Goal: Transaction & Acquisition: Register for event/course

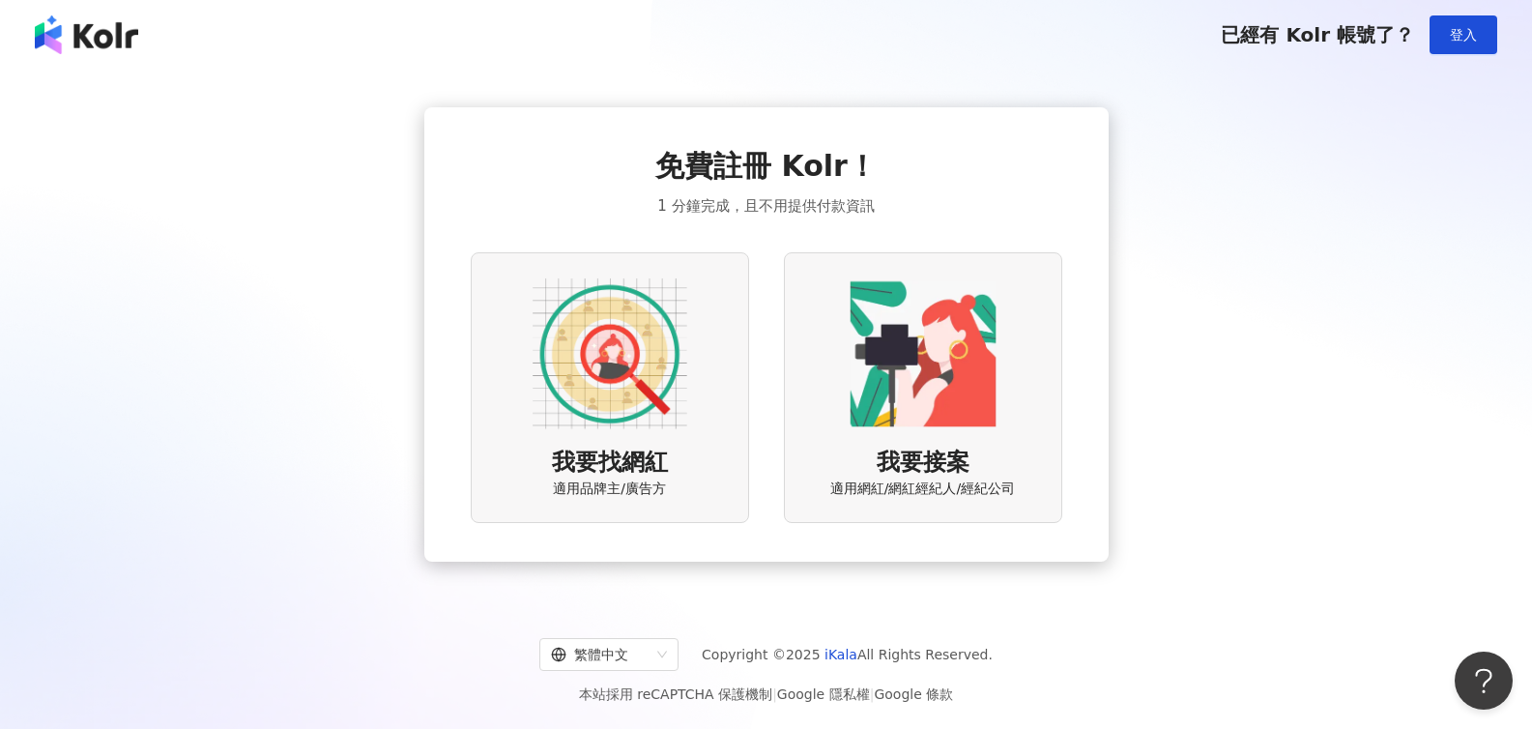
click at [621, 443] on div "我要找網紅 適用品牌主/廣告方" at bounding box center [610, 387] width 278 height 270
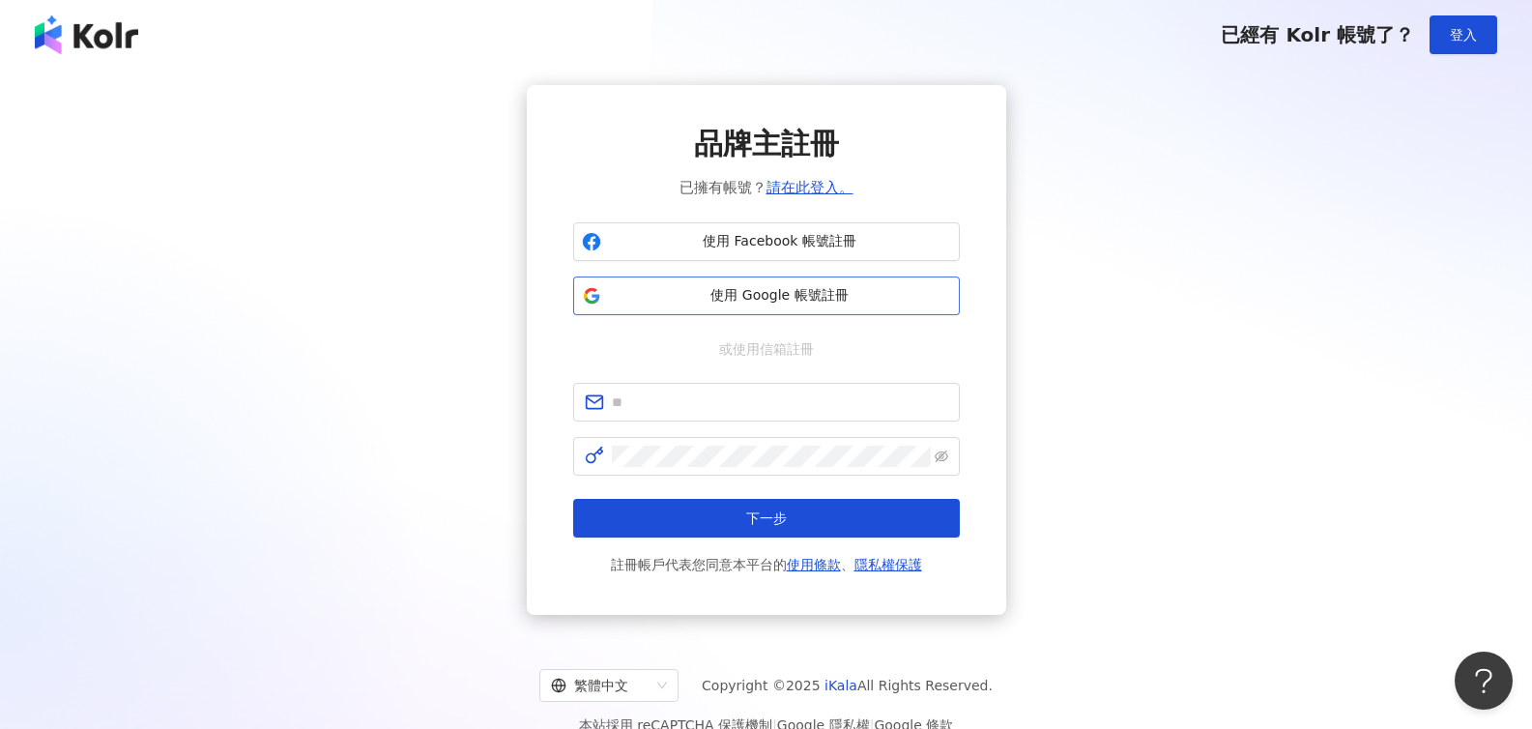
click at [824, 284] on button "使用 Google 帳號註冊" at bounding box center [766, 295] width 387 height 39
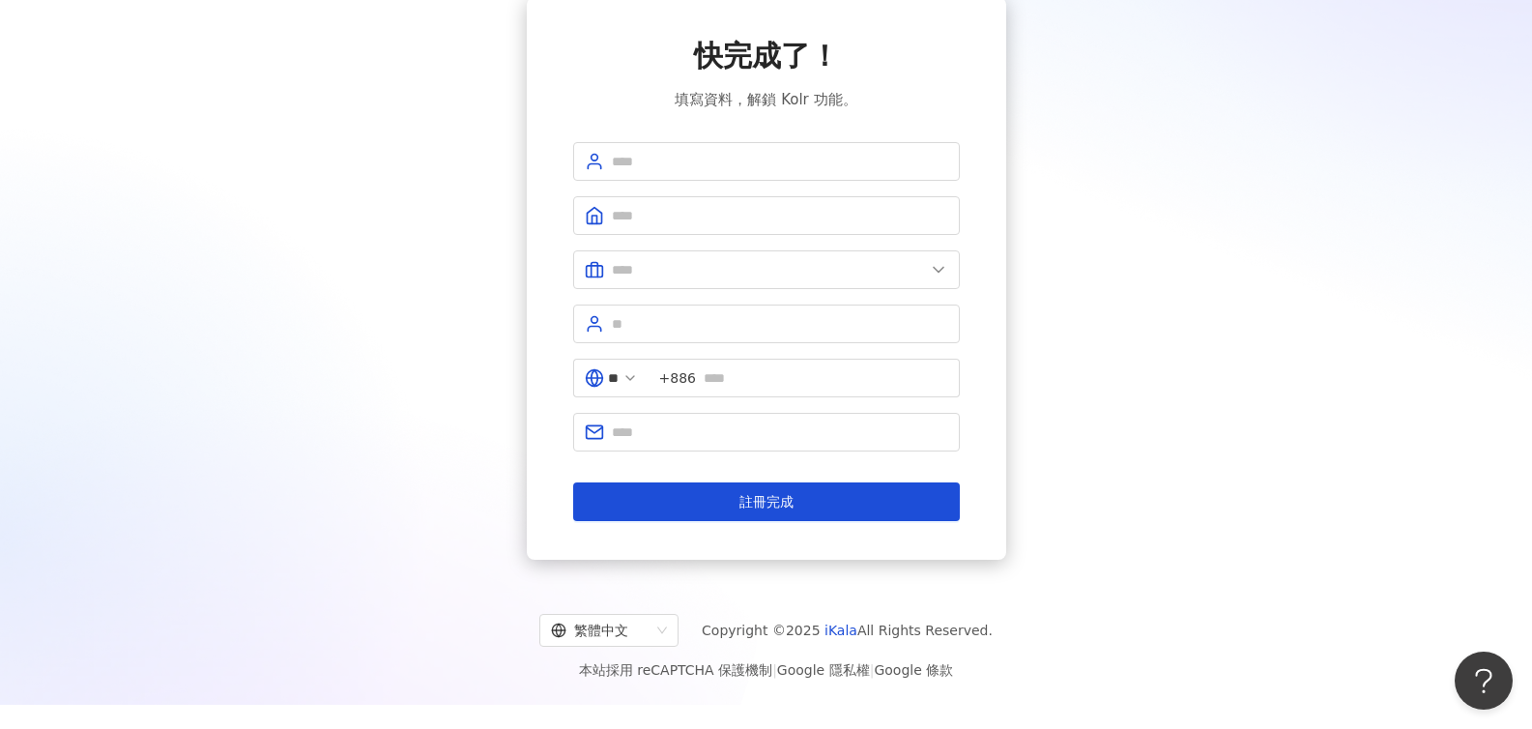
scroll to position [89, 0]
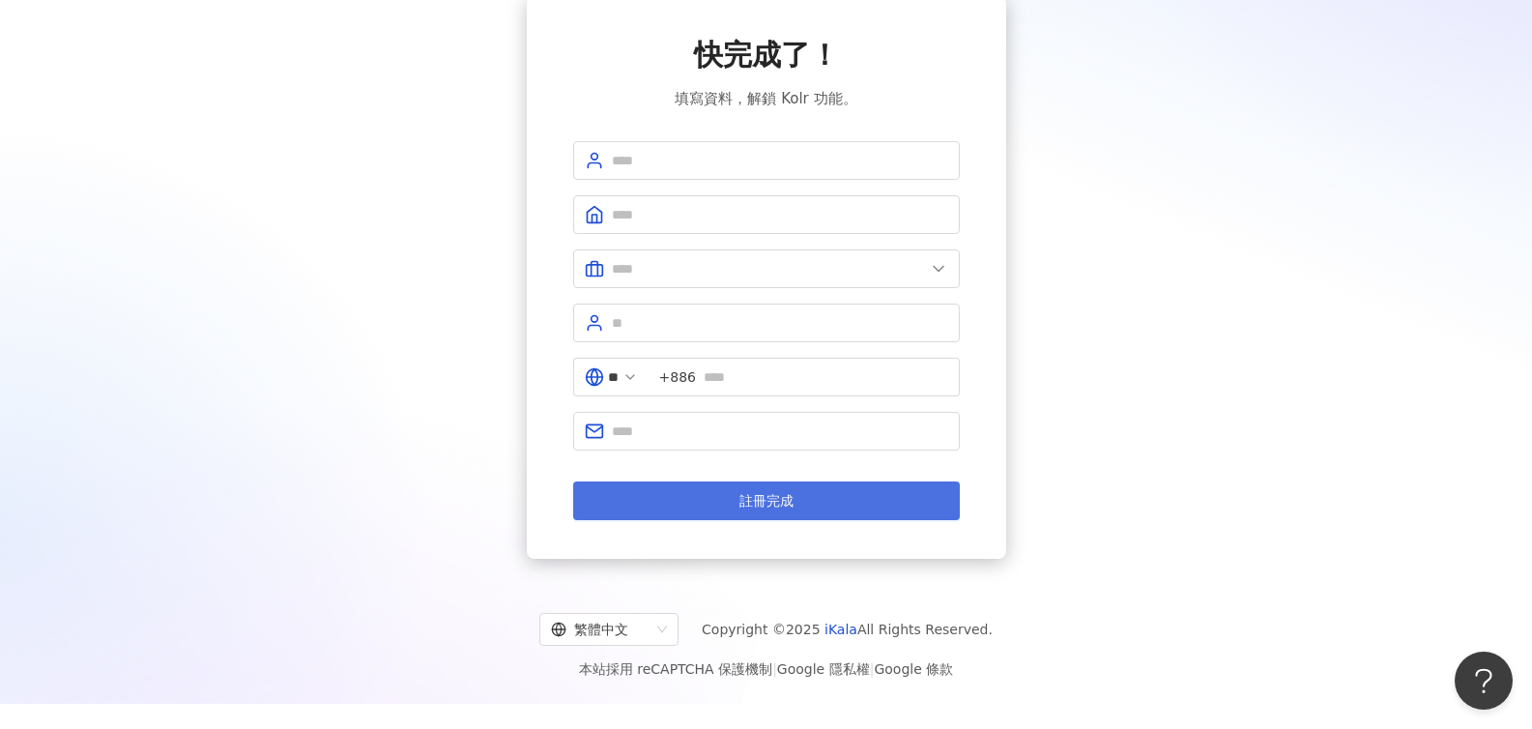
click at [828, 491] on button "註冊完成" at bounding box center [766, 500] width 387 height 39
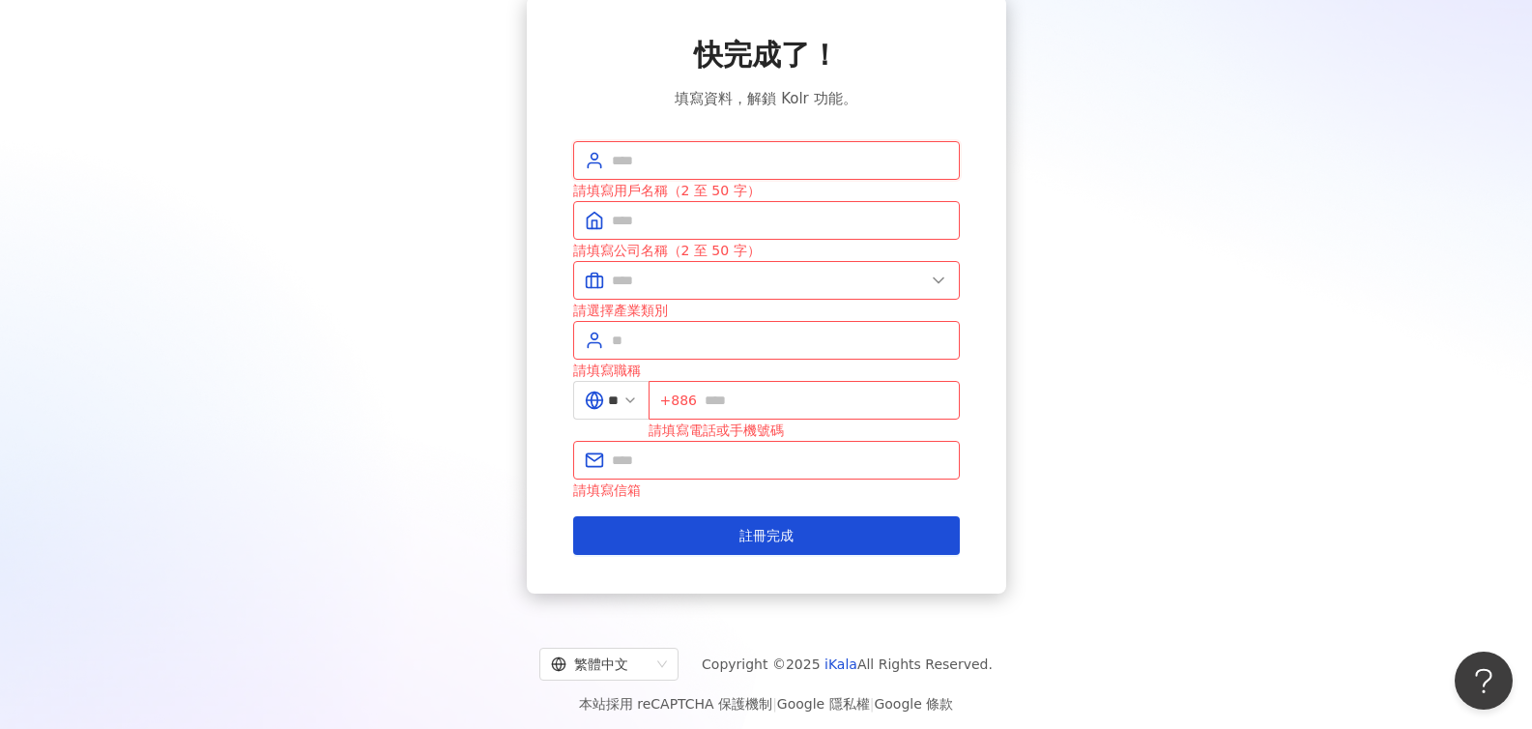
click at [766, 169] on input "text" at bounding box center [780, 160] width 336 height 21
type input "*"
type input "**"
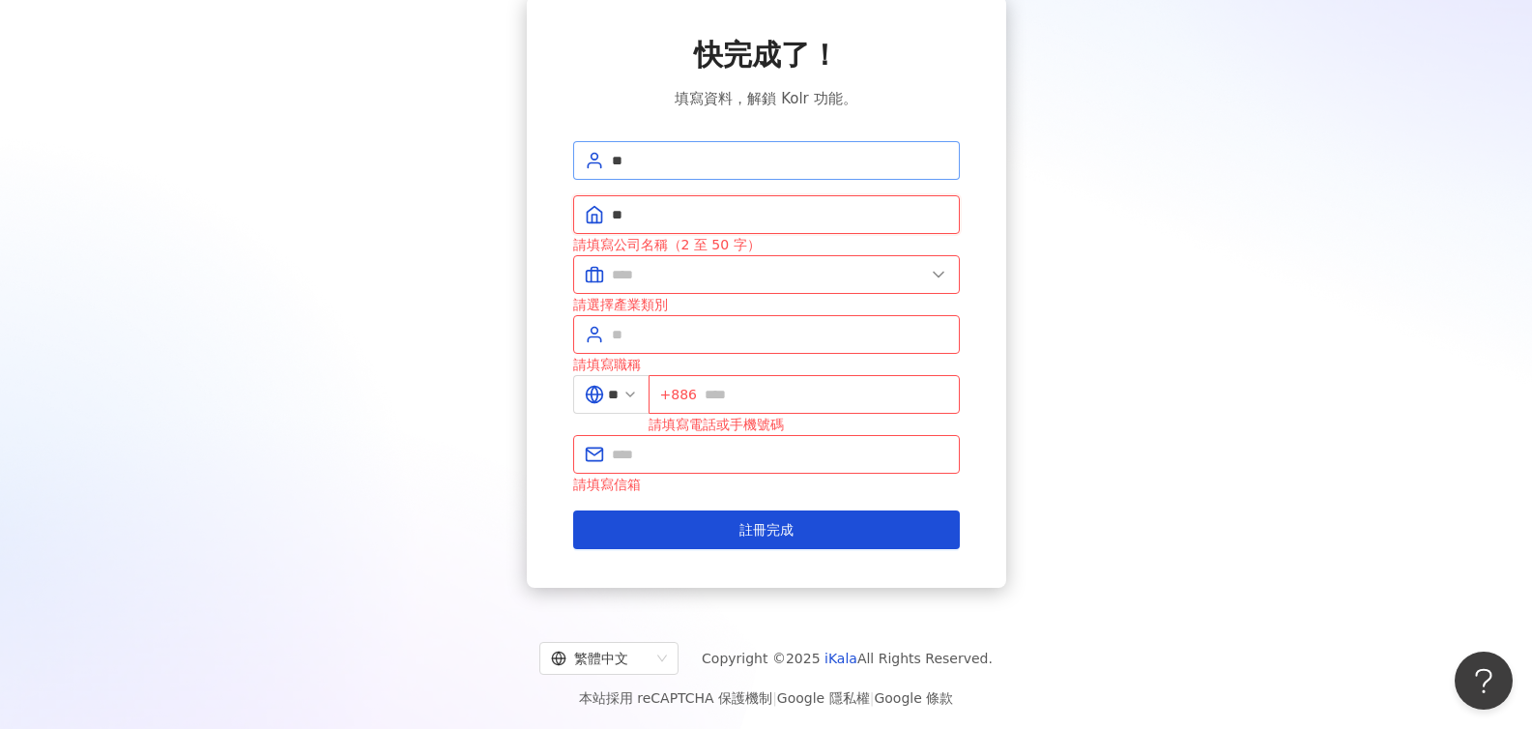
type input "*"
type input "******"
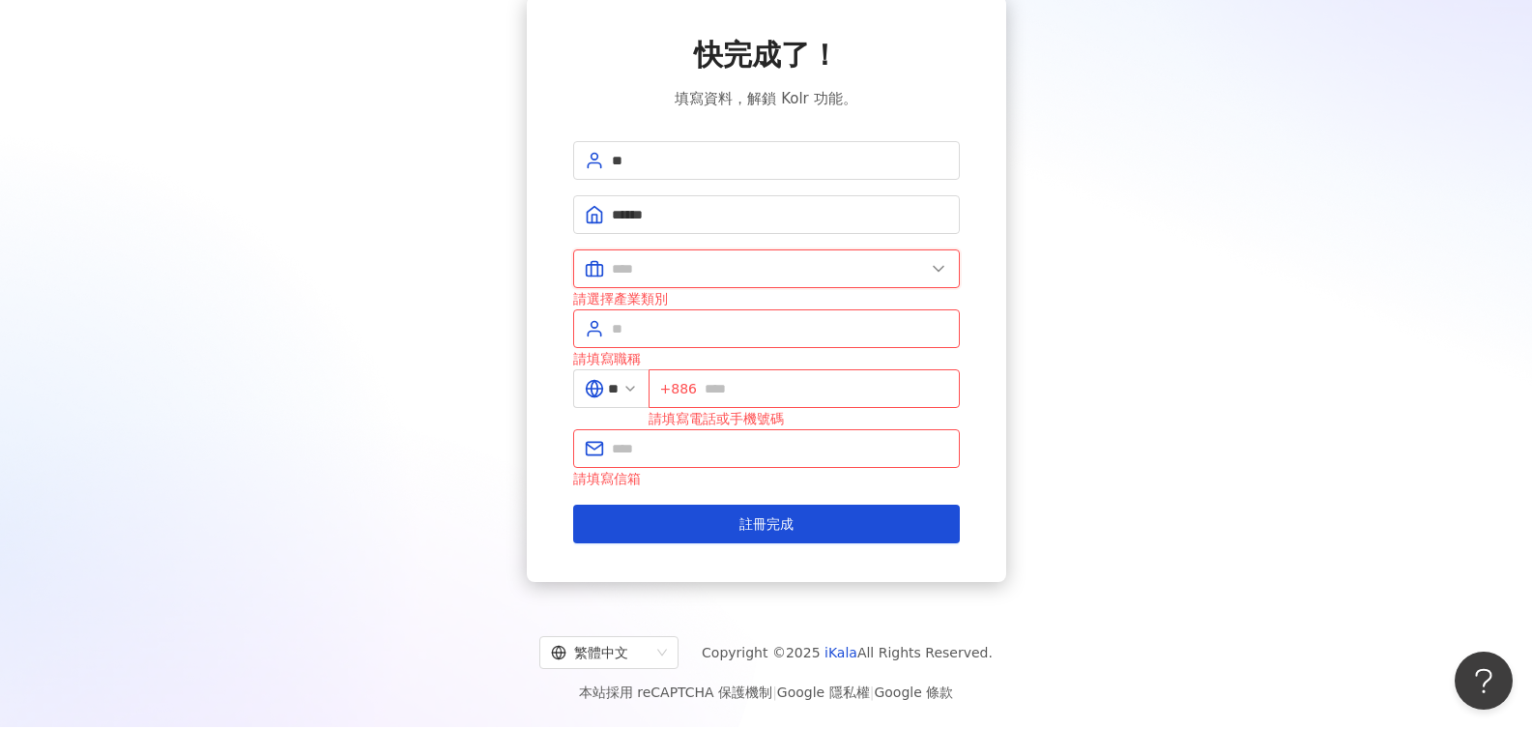
click at [833, 266] on input "text" at bounding box center [768, 268] width 313 height 21
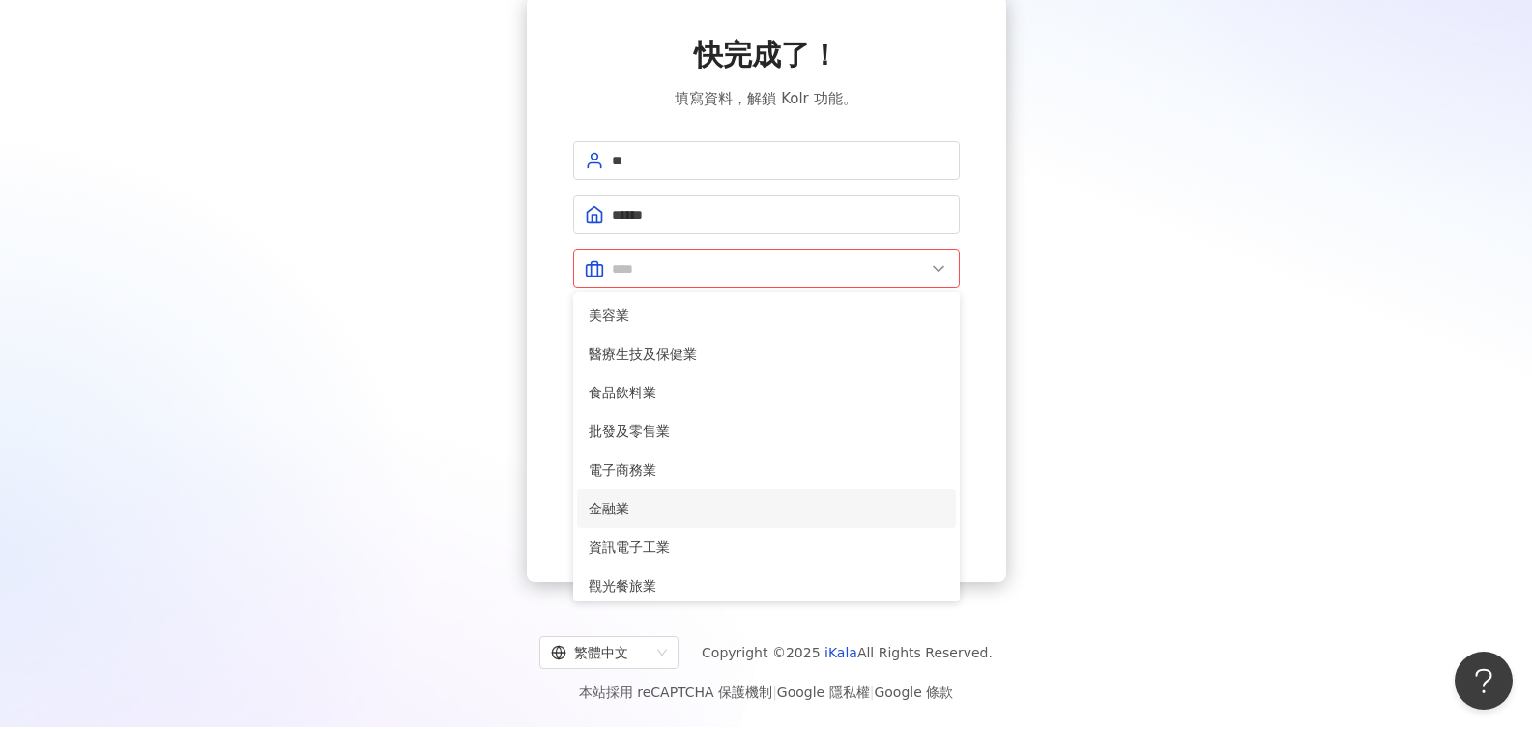
click at [761, 516] on span "金融業" at bounding box center [767, 508] width 356 height 21
type input "***"
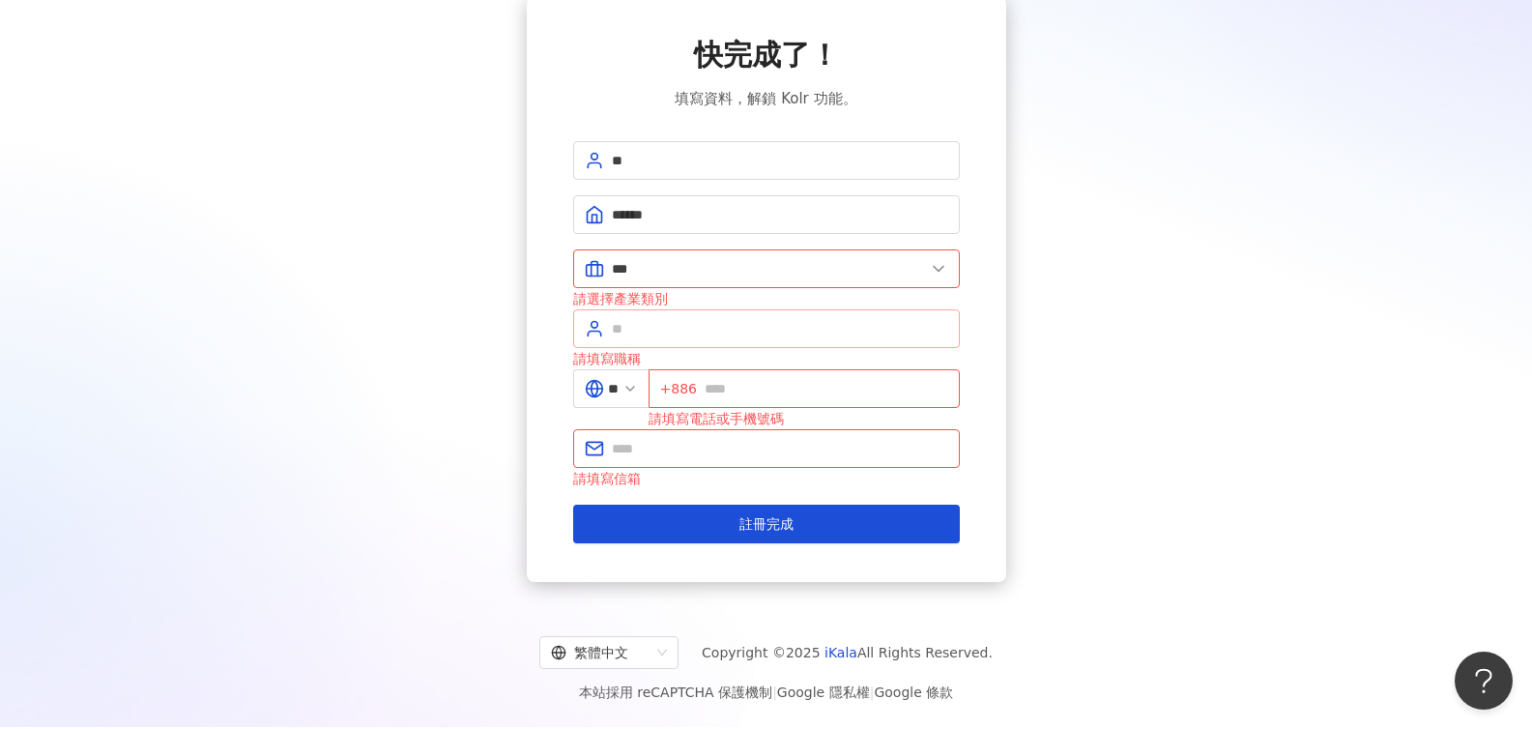
click at [747, 339] on span at bounding box center [766, 328] width 387 height 39
type input "*"
type input "**"
click at [793, 383] on input "text" at bounding box center [827, 388] width 244 height 21
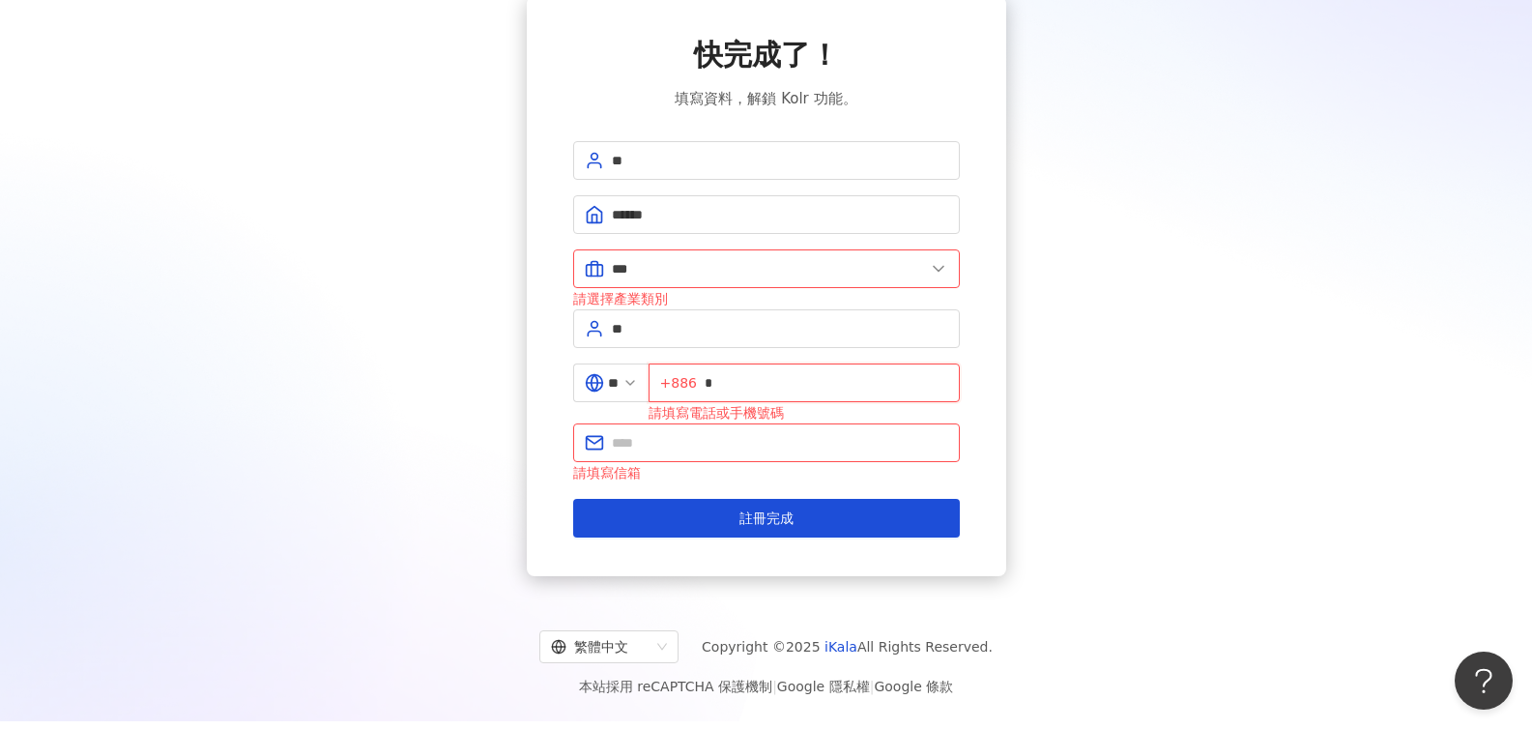
type input "*"
type input "**********"
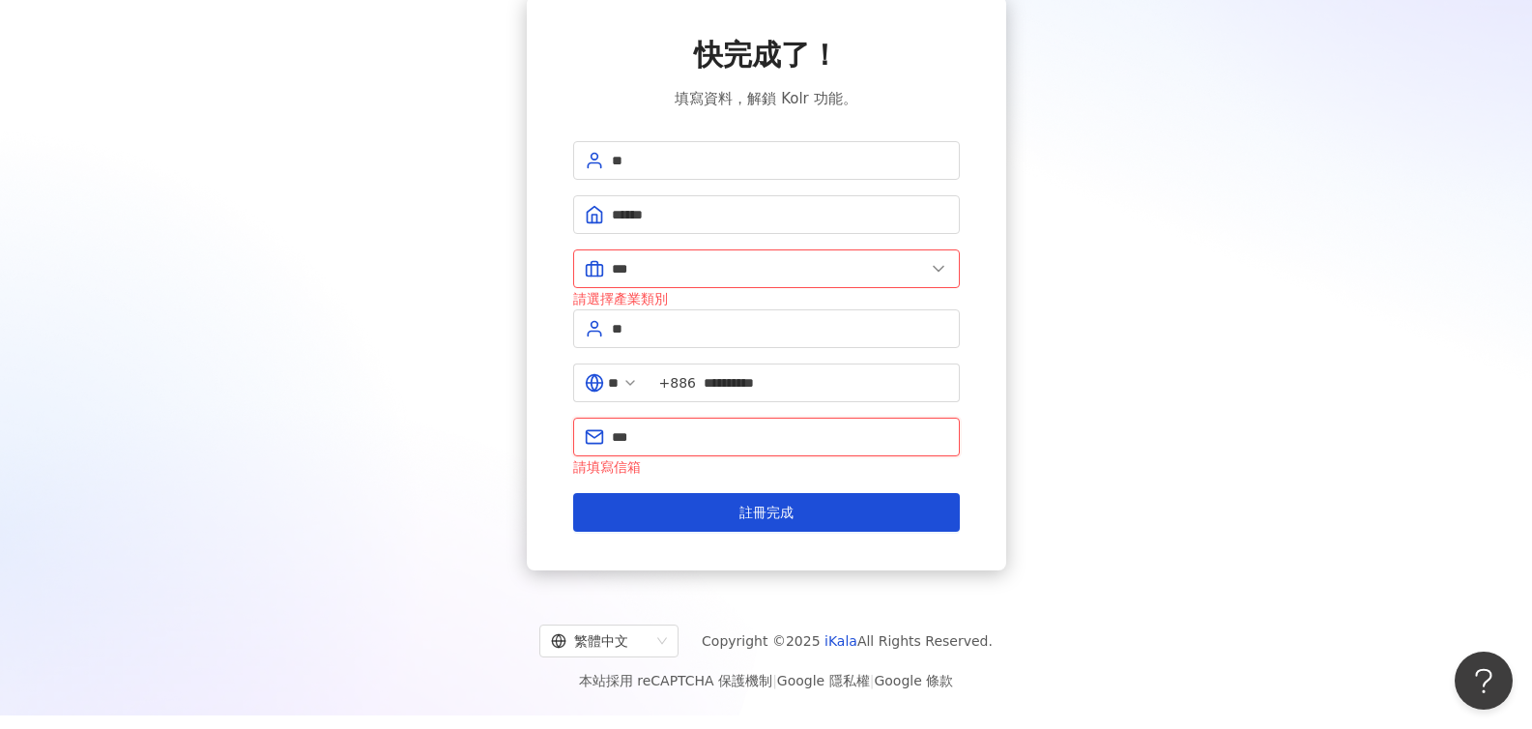
type input "**********"
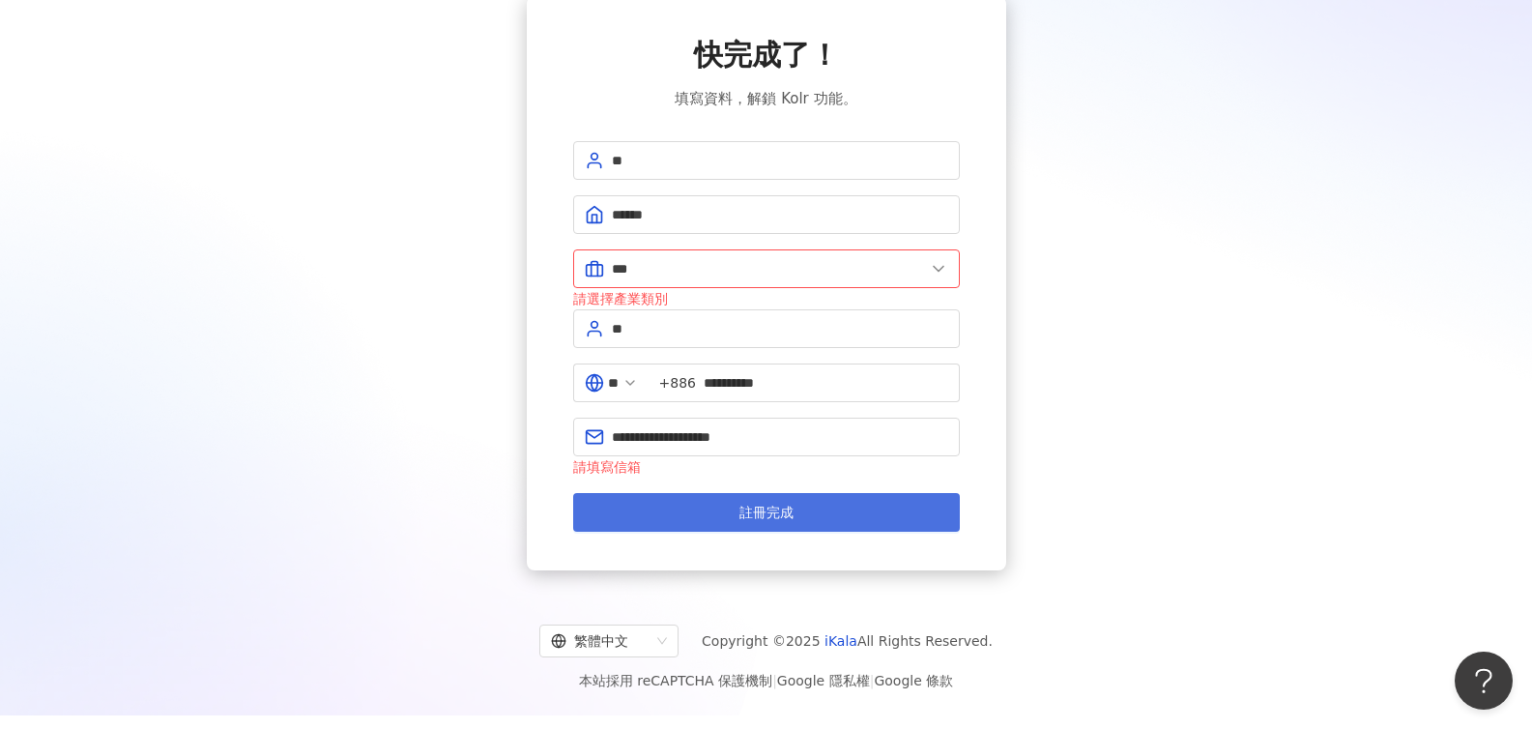
click at [783, 515] on span "註冊完成" at bounding box center [766, 512] width 54 height 15
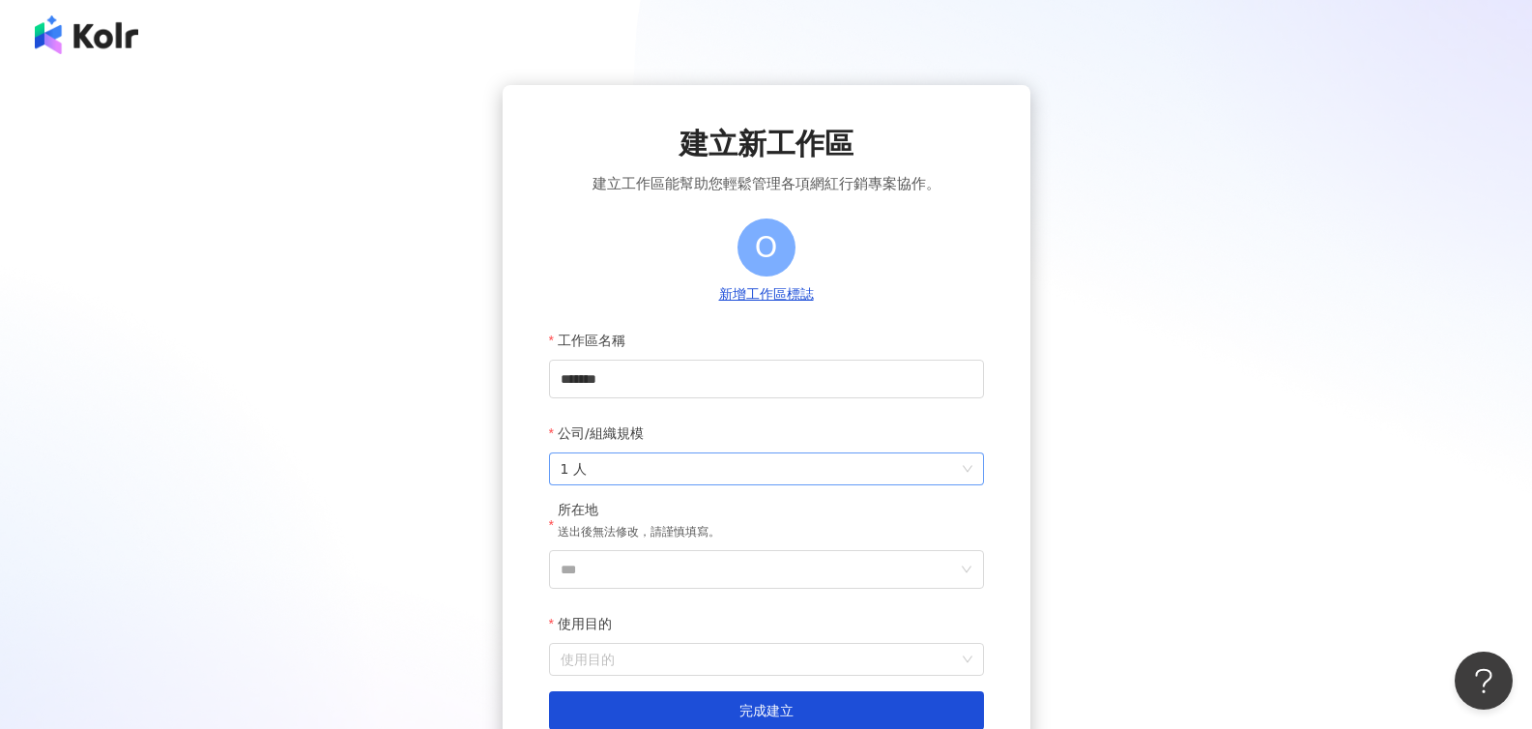
scroll to position [123, 0]
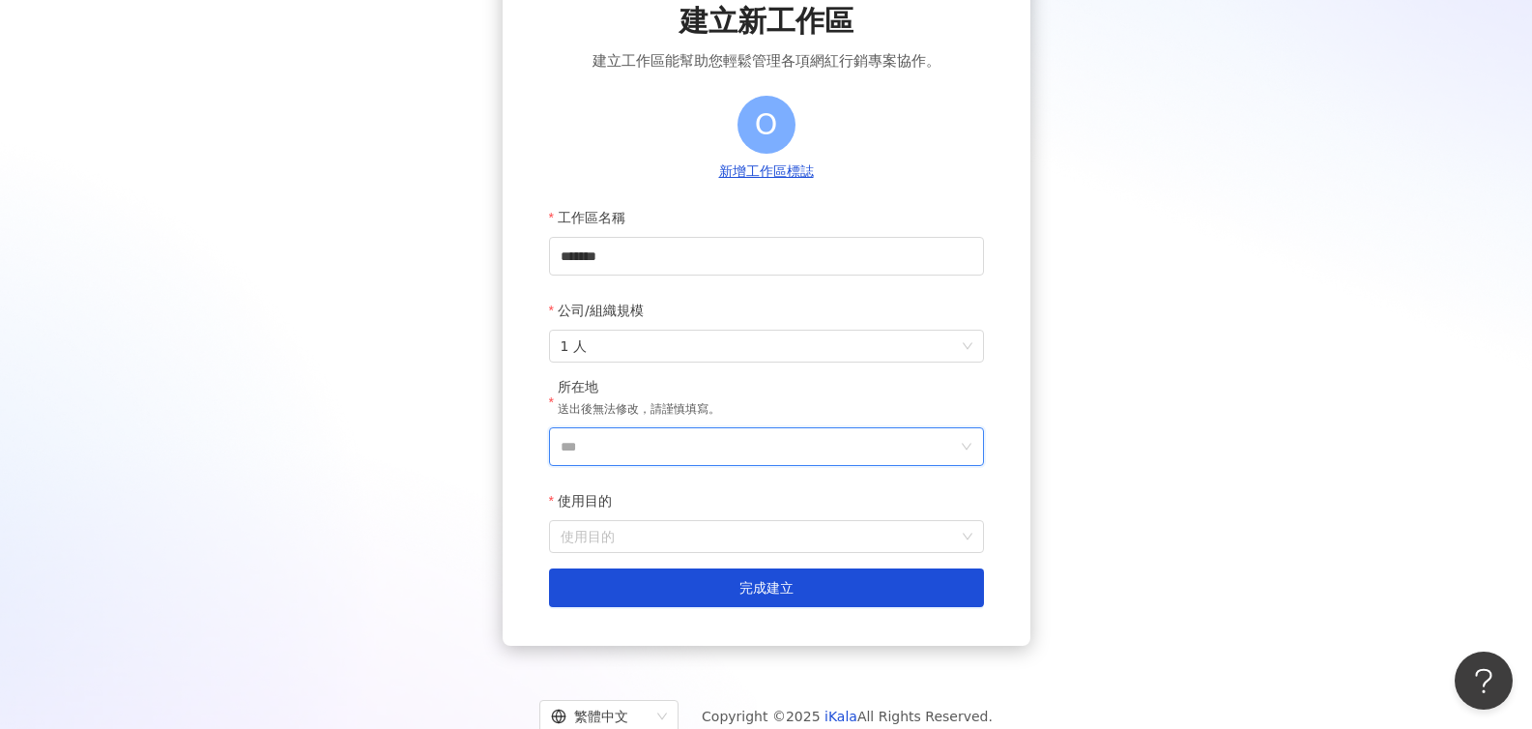
click at [750, 455] on input "***" at bounding box center [759, 446] width 396 height 37
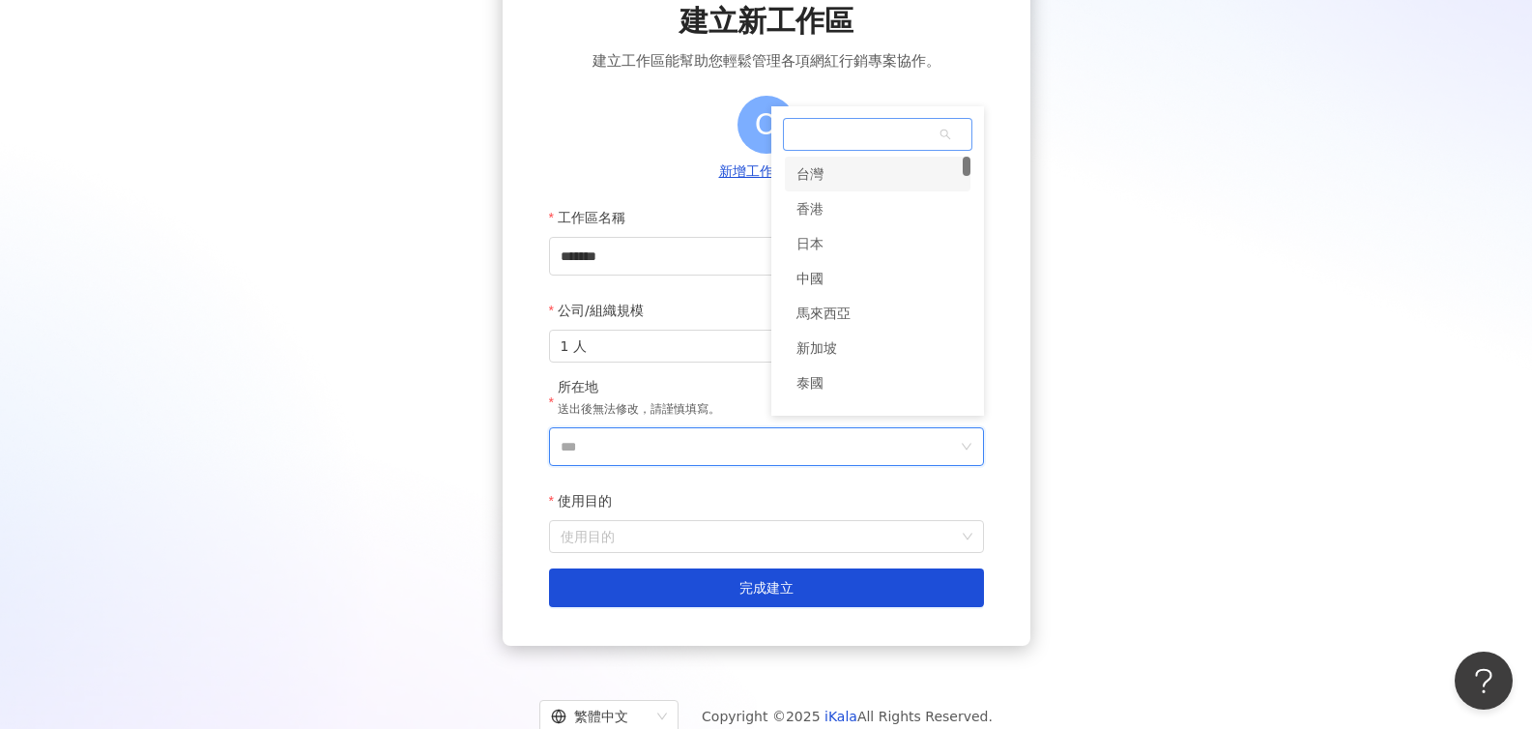
click at [874, 174] on div "台灣" at bounding box center [878, 174] width 186 height 35
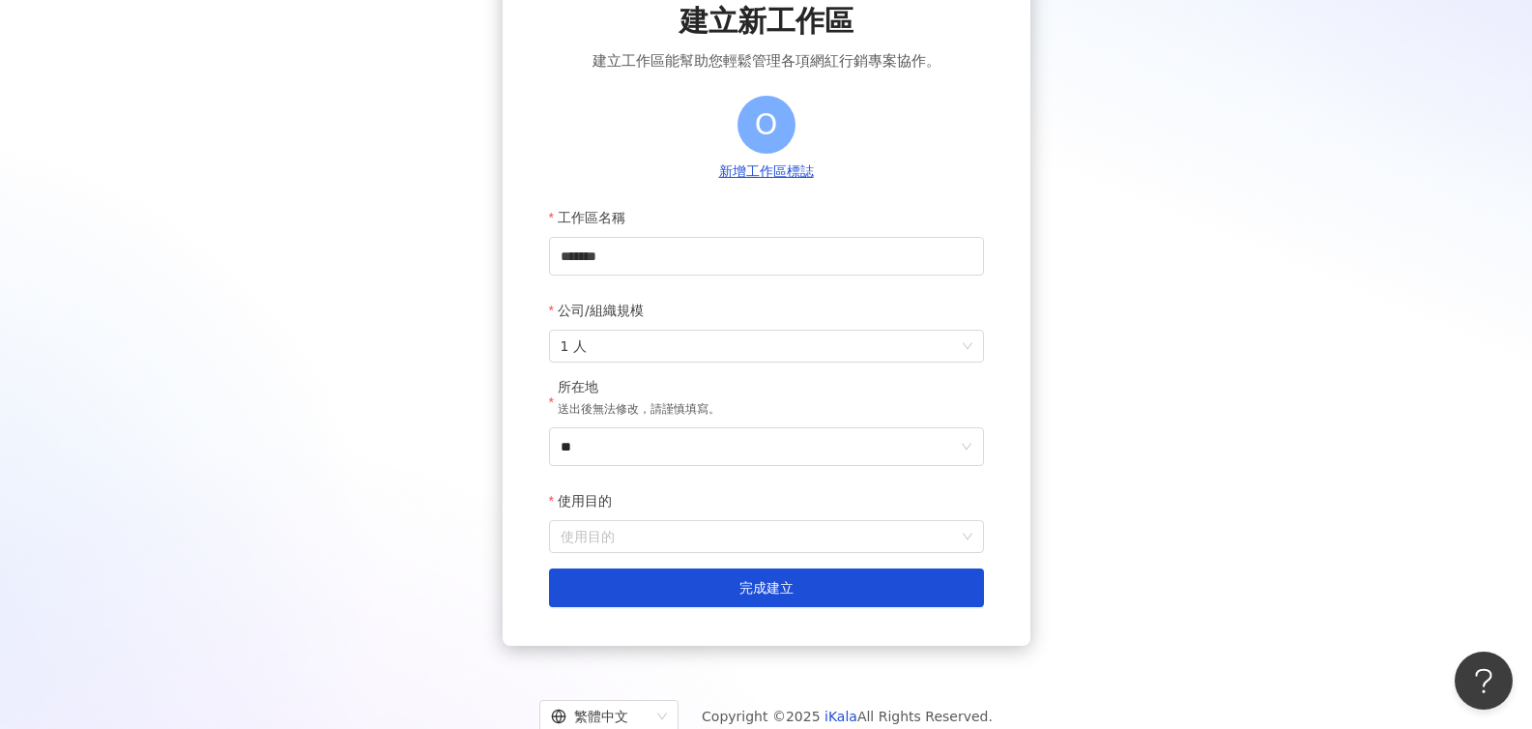
click at [765, 560] on form "工作區名稱 ******* 公司/組織規模 1 人 所在地 送出後無法修改，請謹慎填寫。 ** 使用目的 使用目的 建立為測試工作區 完成建立" at bounding box center [766, 402] width 435 height 409
click at [765, 539] on input "使用目的" at bounding box center [767, 536] width 412 height 31
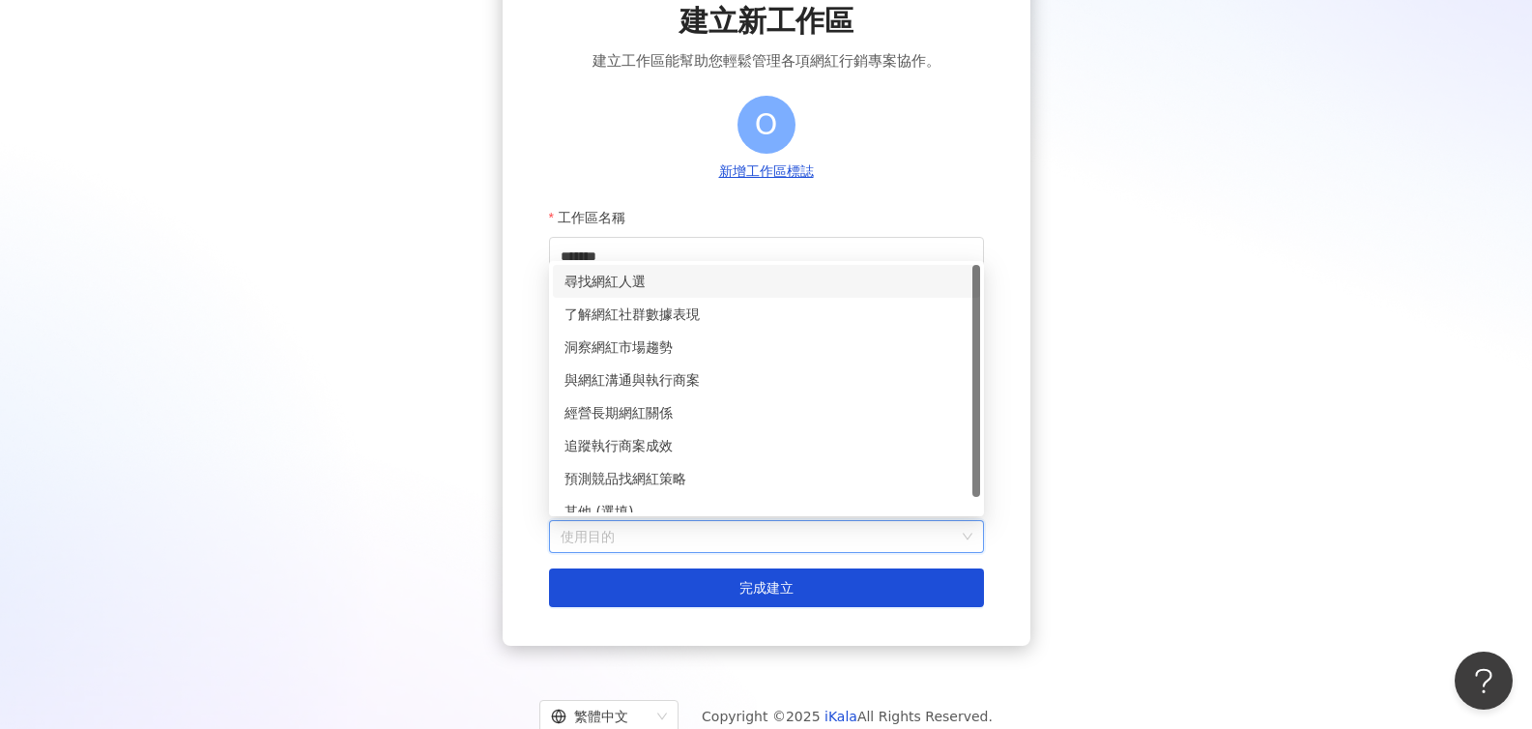
click at [755, 288] on div "尋找網紅人選" at bounding box center [766, 281] width 404 height 21
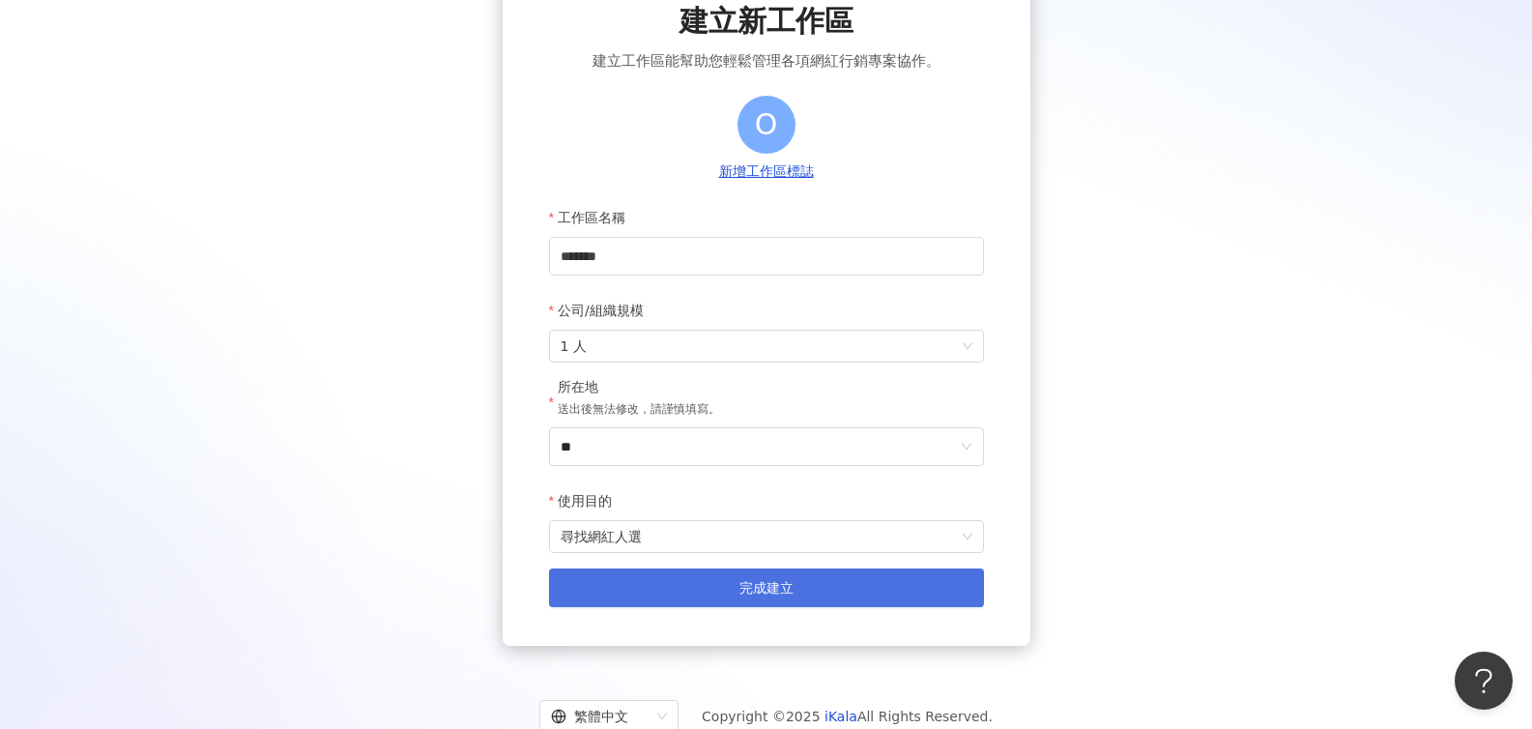
click at [744, 597] on button "完成建立" at bounding box center [766, 587] width 435 height 39
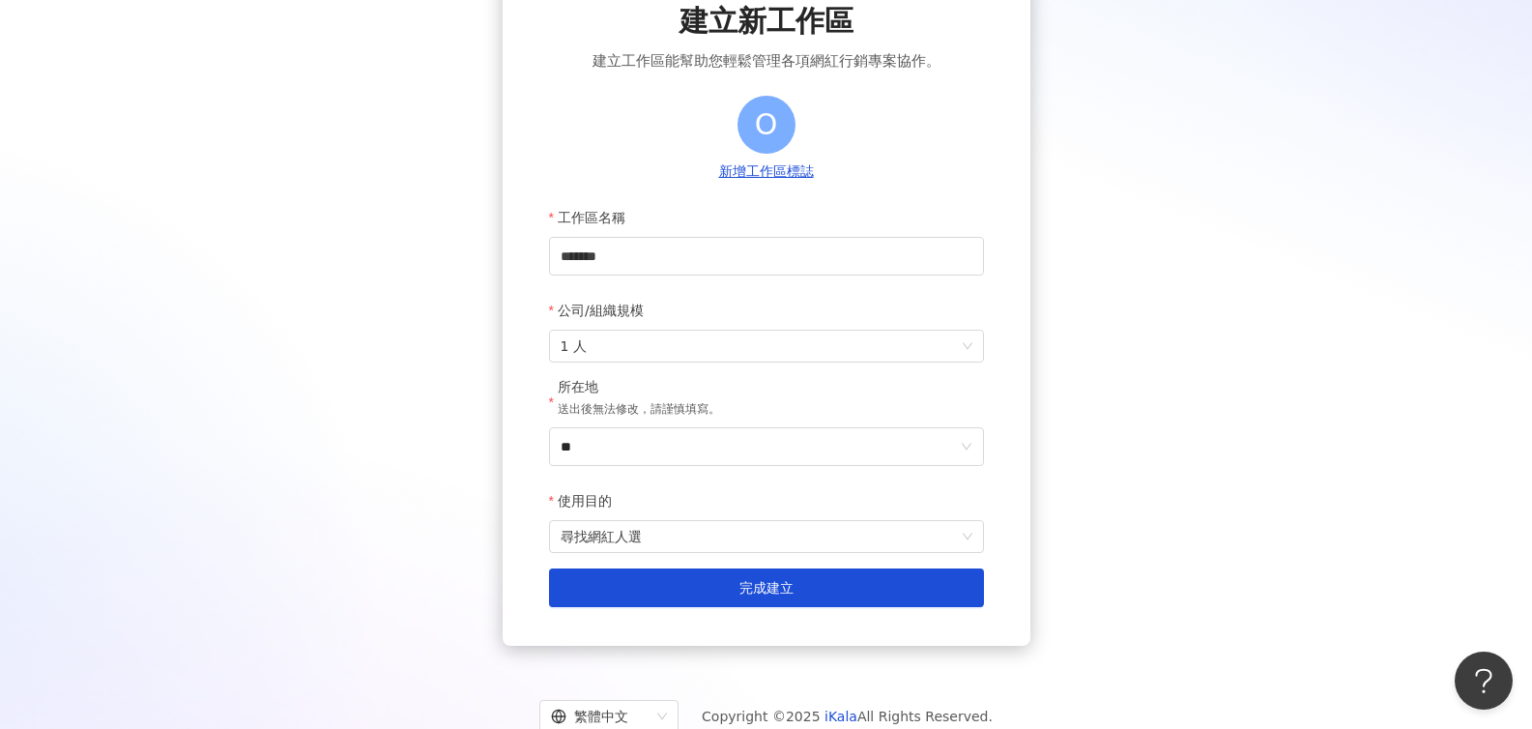
scroll to position [89, 0]
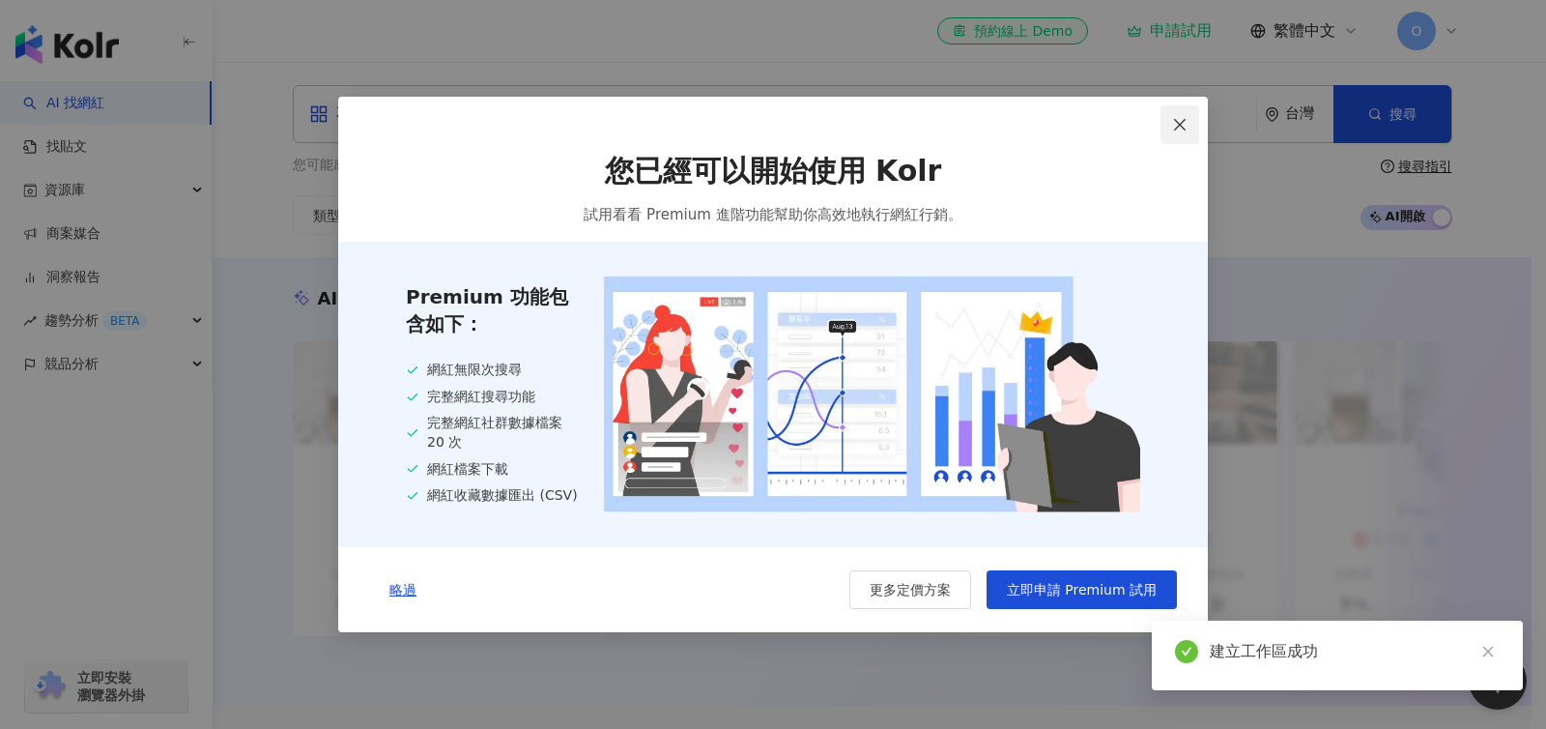
click at [1176, 120] on icon "close" at bounding box center [1179, 124] width 15 height 15
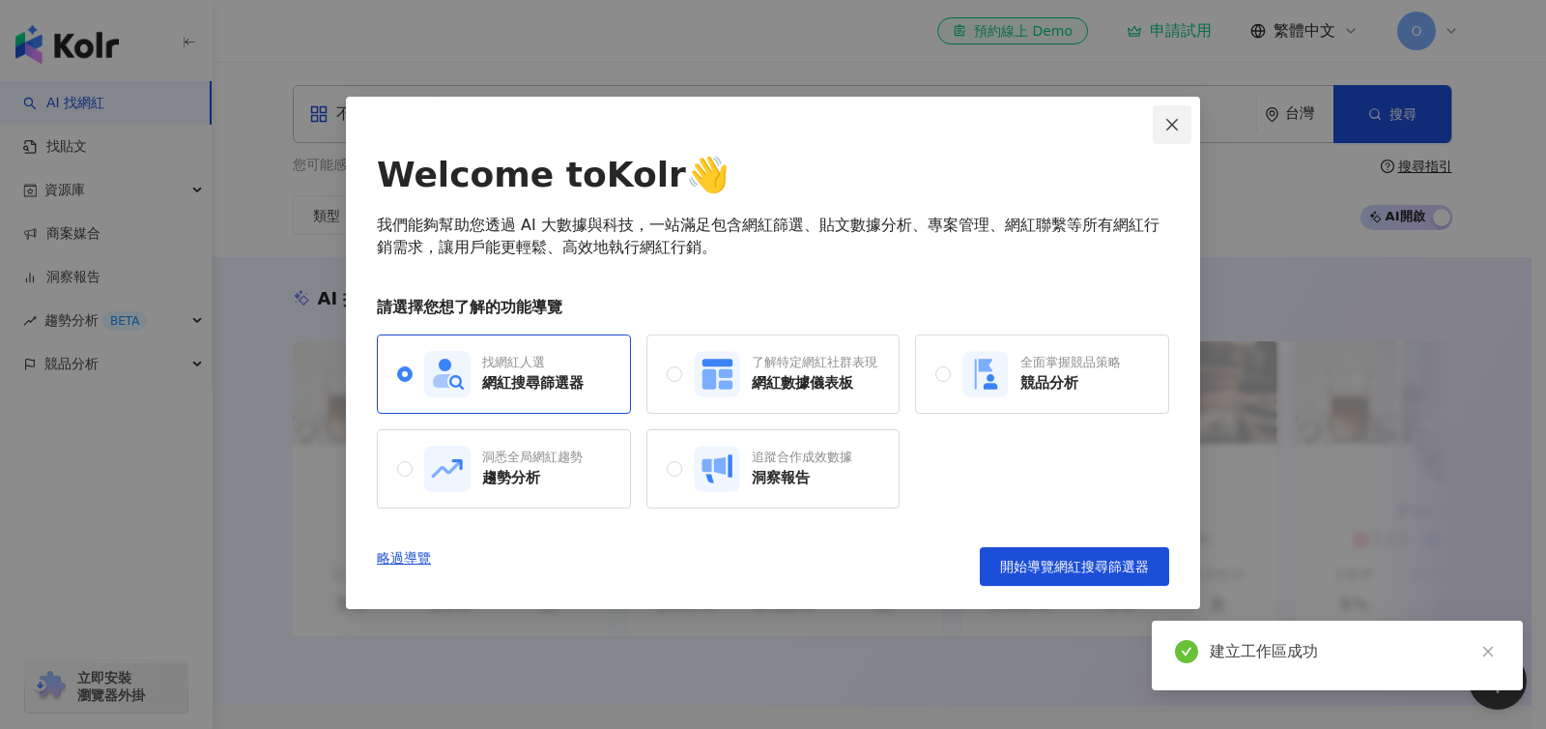
click at [1175, 134] on button "Close" at bounding box center [1172, 124] width 39 height 39
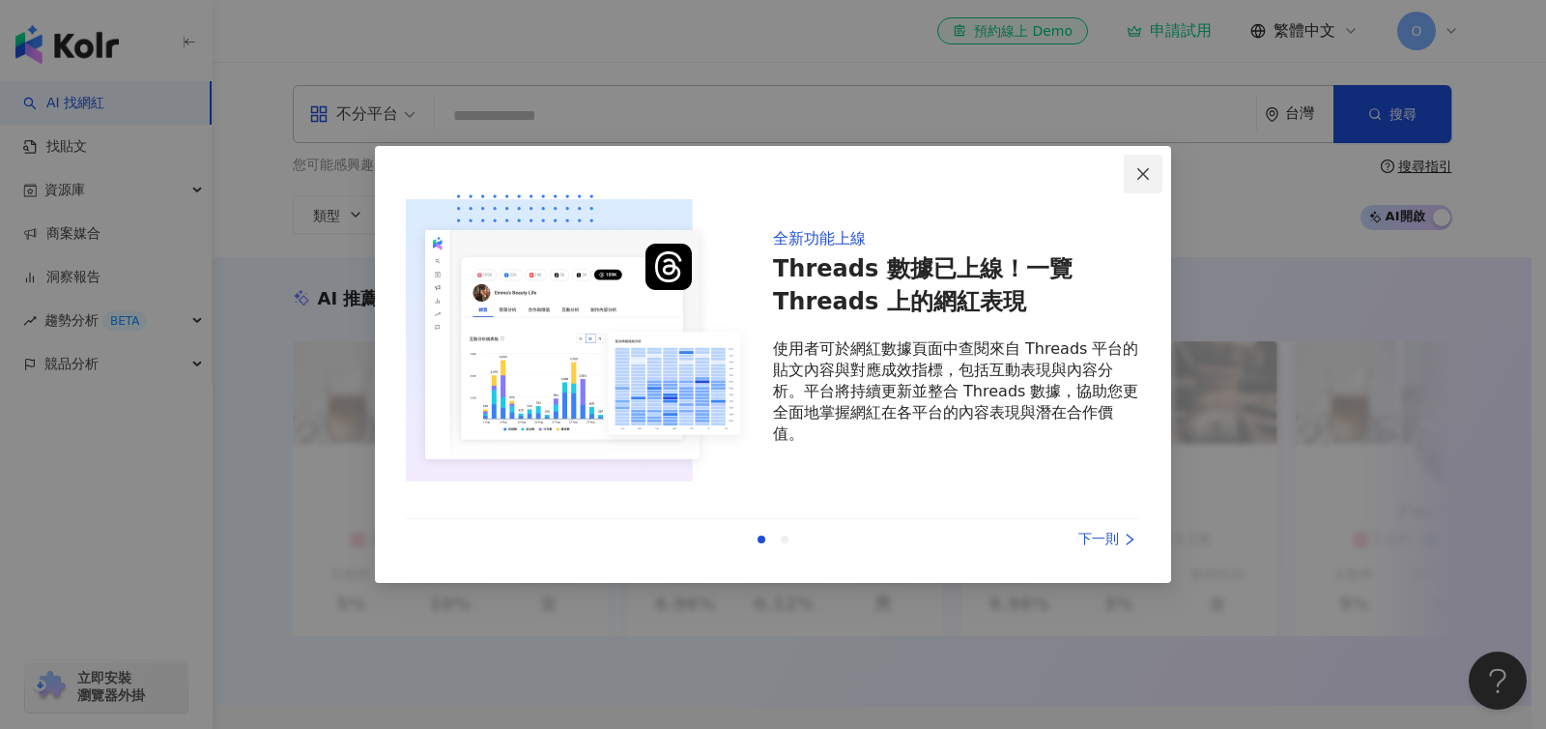
click at [1145, 167] on icon "close" at bounding box center [1143, 173] width 15 height 15
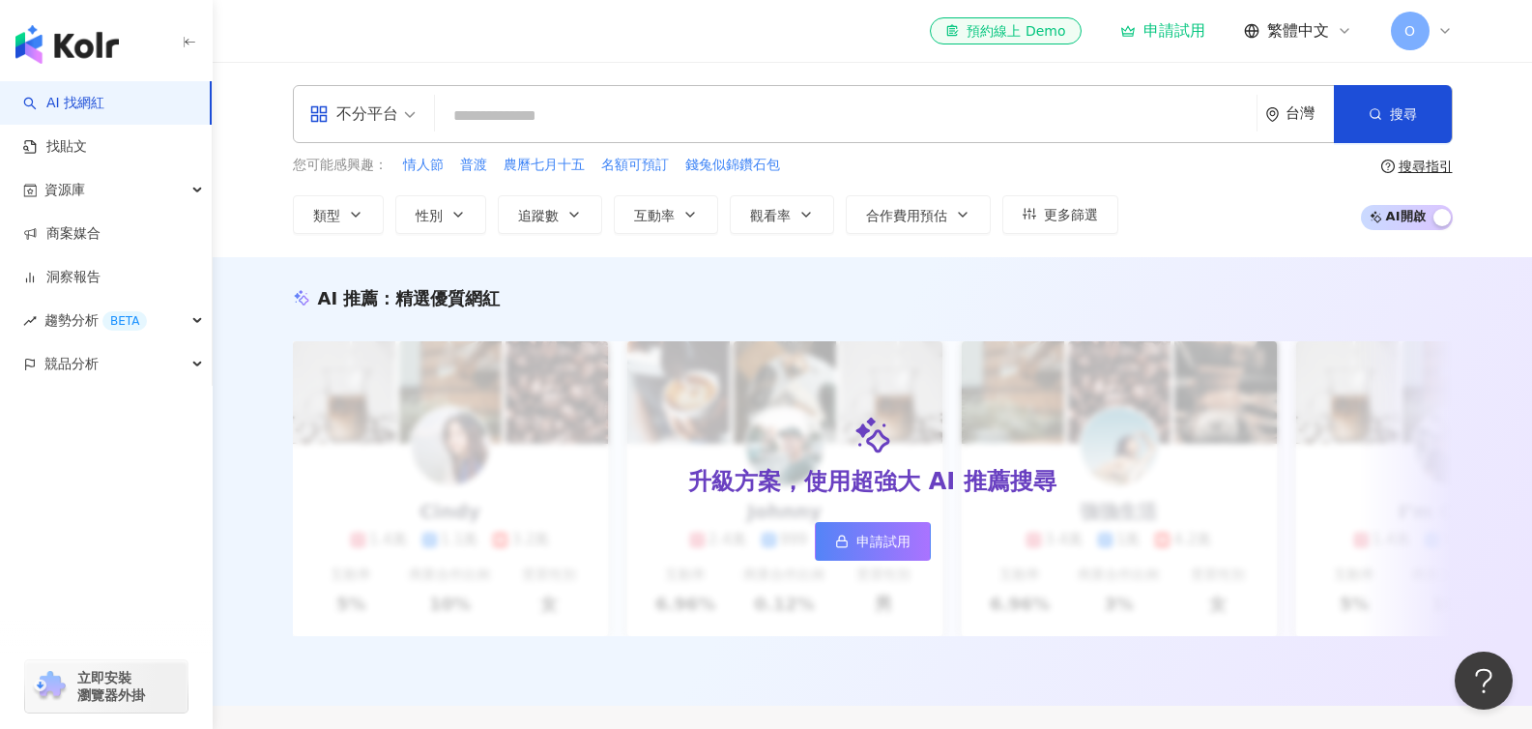
click at [389, 135] on span at bounding box center [362, 114] width 106 height 56
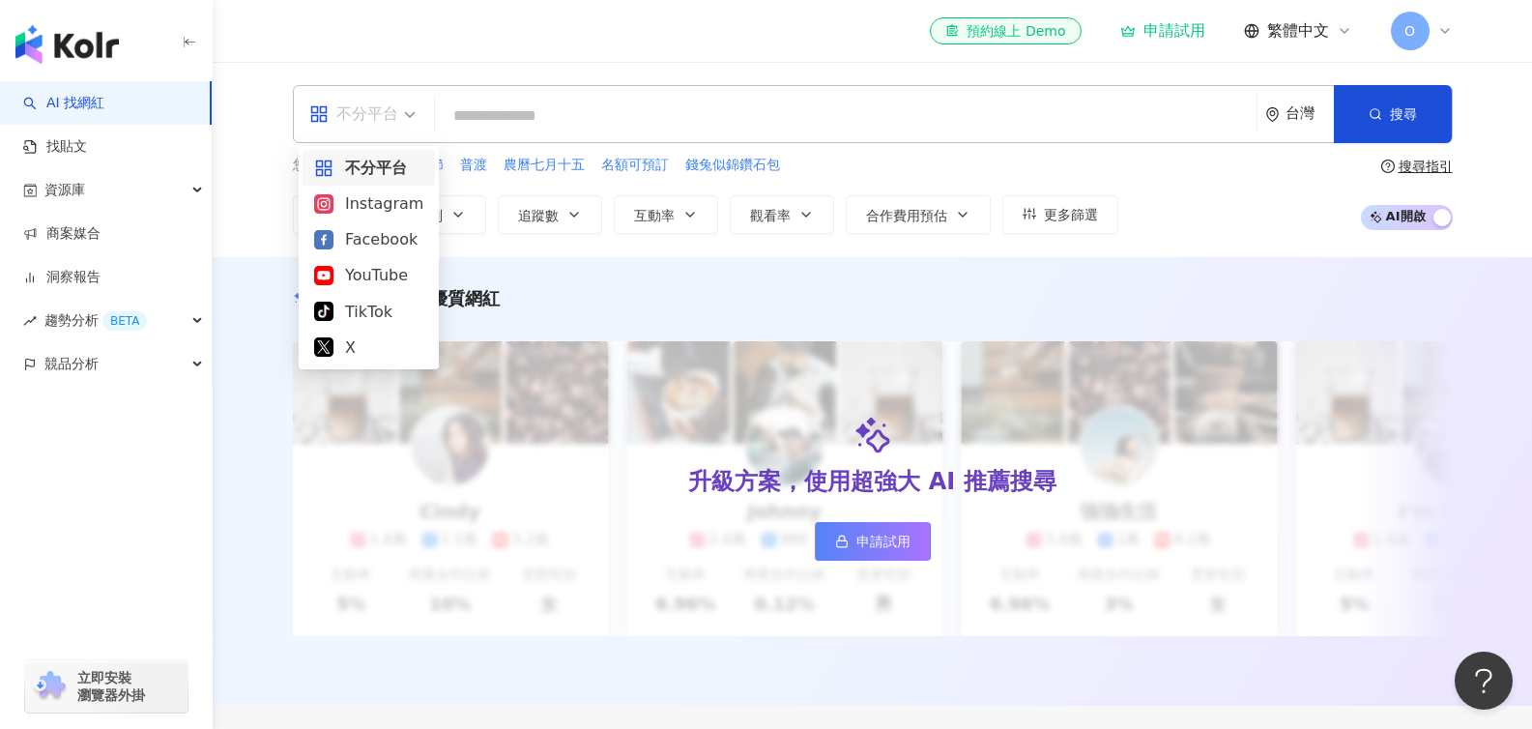
click at [399, 167] on div "不分平台" at bounding box center [368, 168] width 109 height 24
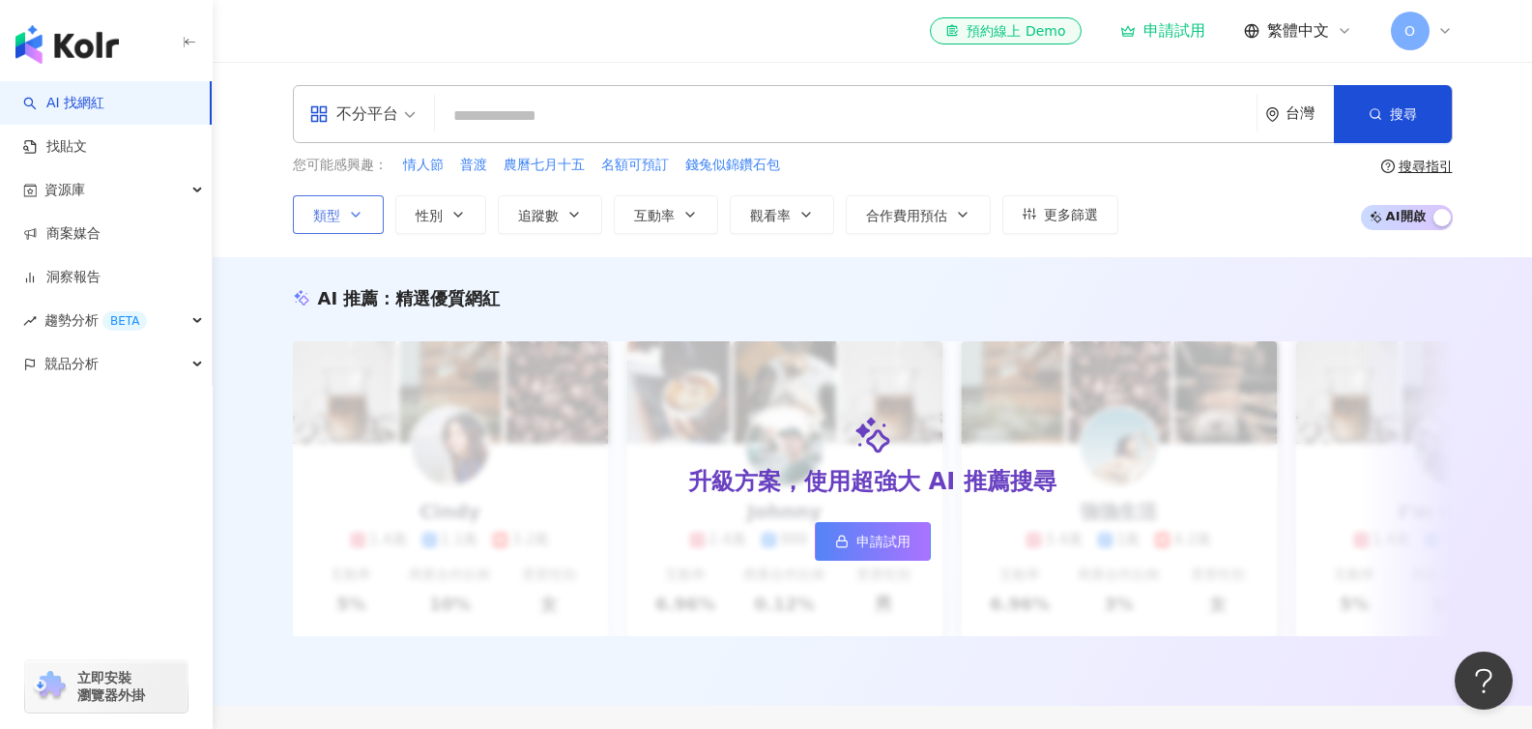
click at [354, 224] on button "類型" at bounding box center [338, 214] width 91 height 39
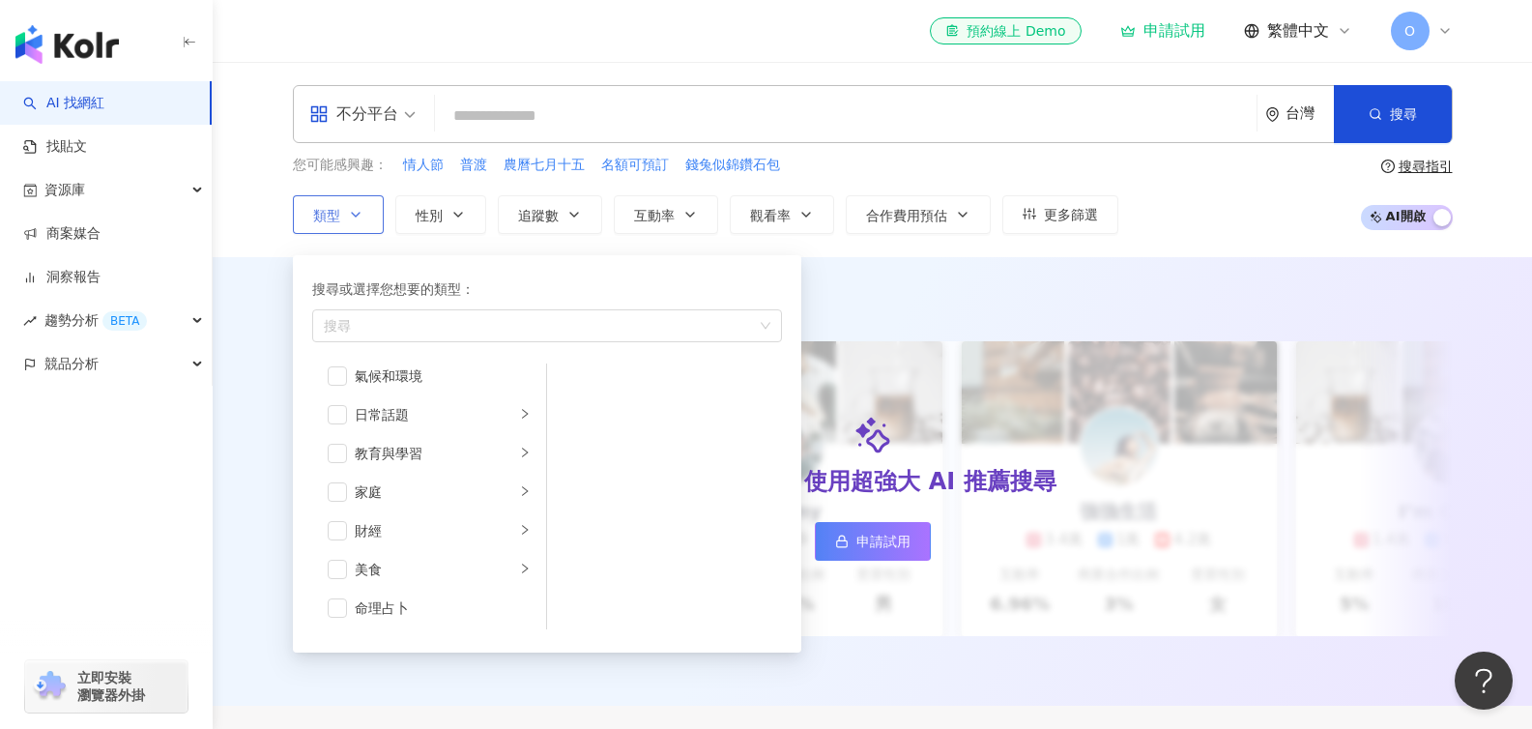
scroll to position [101, 0]
click at [384, 536] on li "美食" at bounding box center [429, 555] width 226 height 39
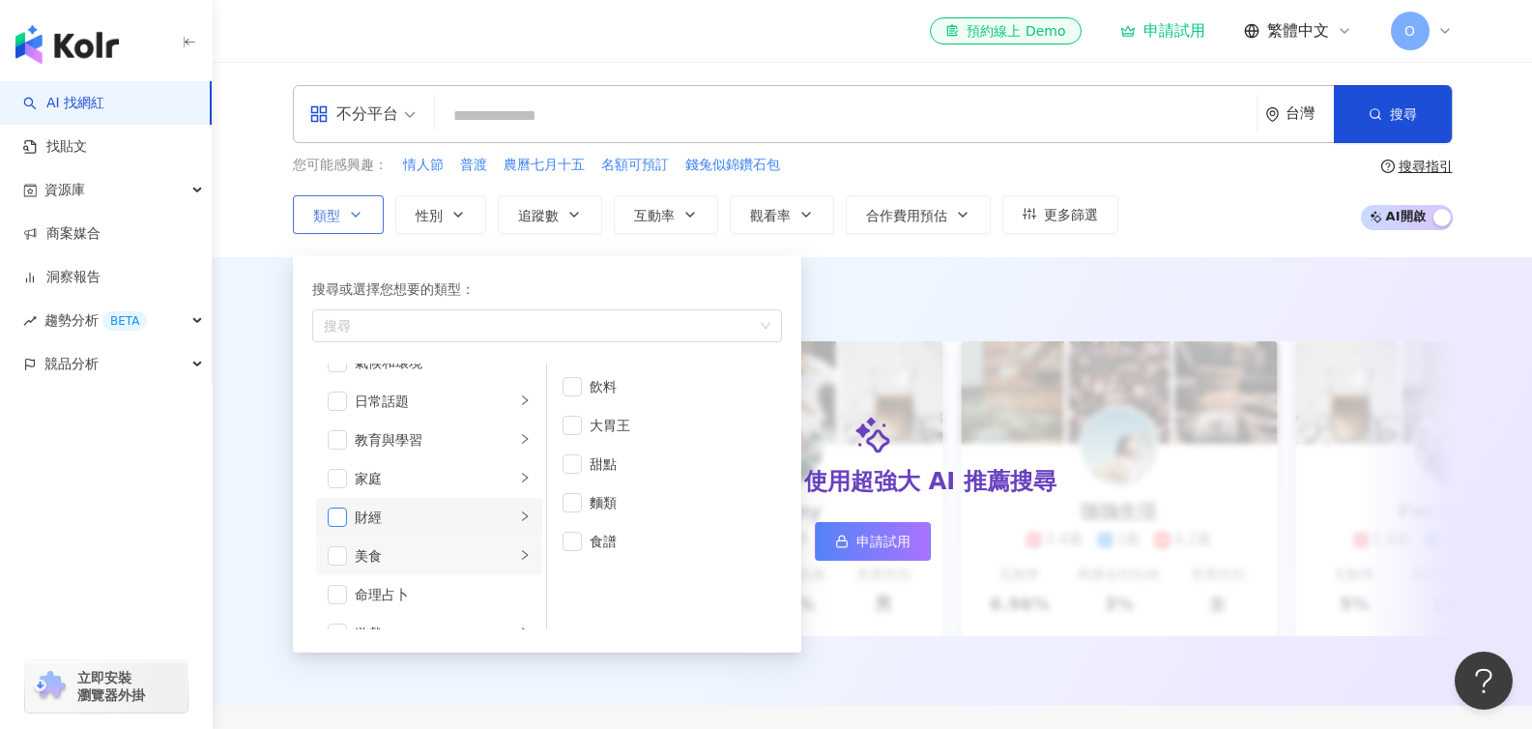
click at [339, 513] on span "button" at bounding box center [337, 516] width 19 height 19
click at [343, 542] on span "button" at bounding box center [337, 541] width 19 height 19
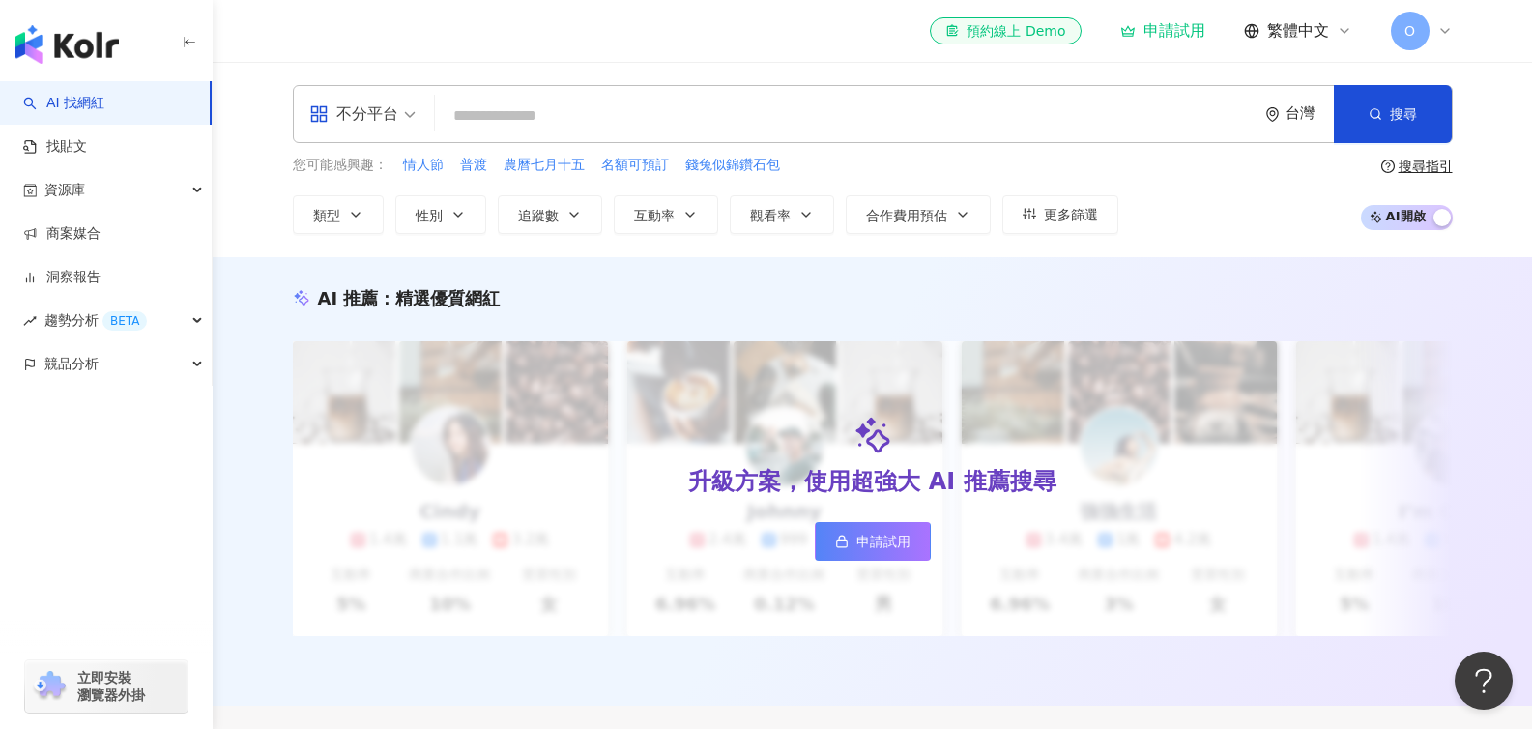
click at [1348, 258] on div "AI 推薦 ： 精選優質網紅 升級方案，使用超強大 AI 推薦搜尋 申請試用 Cindy 1.4萬 1.1萬 3.2萬 互動率 5% 商業合作比例 10% 受…" at bounding box center [872, 481] width 1319 height 448
click at [358, 211] on icon "button" at bounding box center [355, 214] width 15 height 15
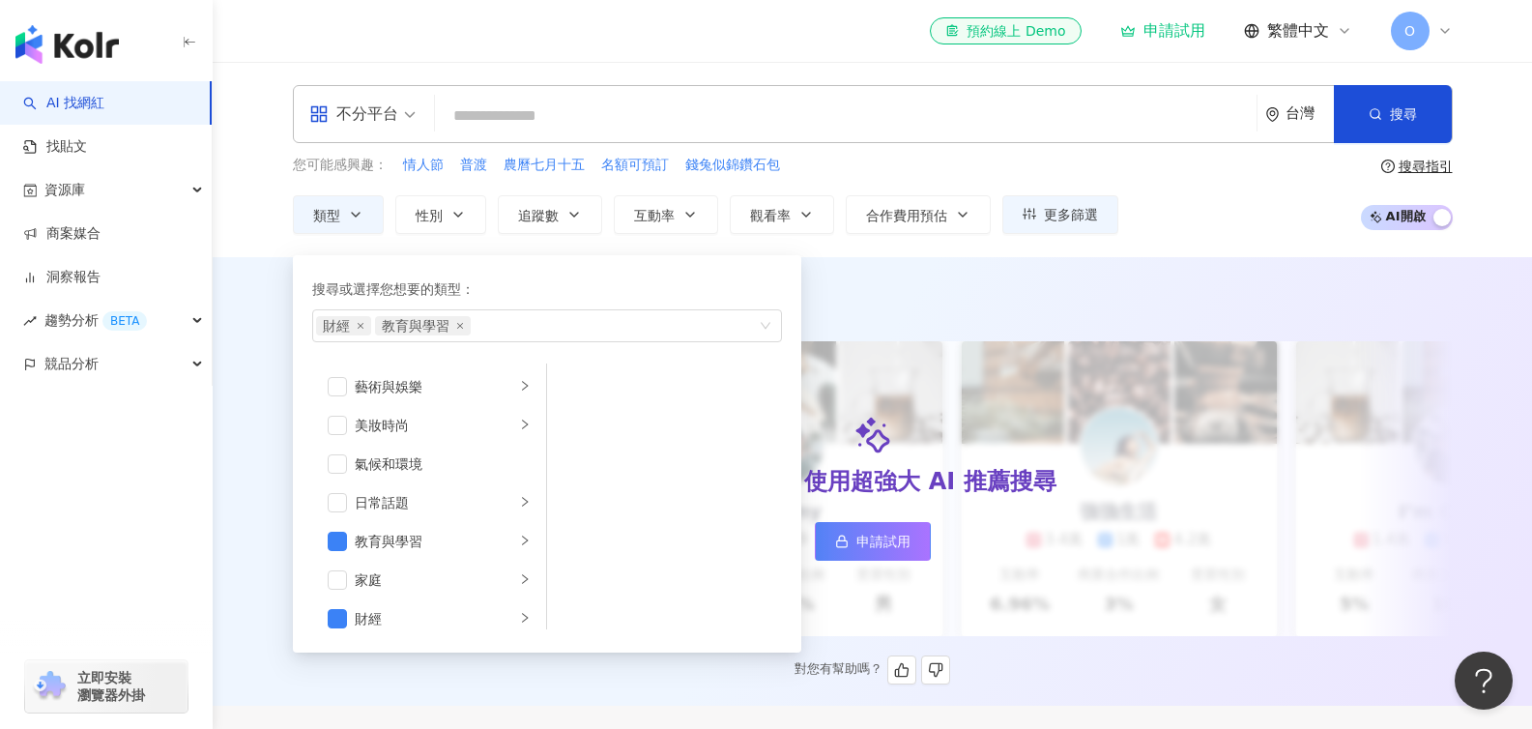
click at [919, 297] on div "AI 推薦 ： 精選優質網紅" at bounding box center [873, 298] width 1160 height 24
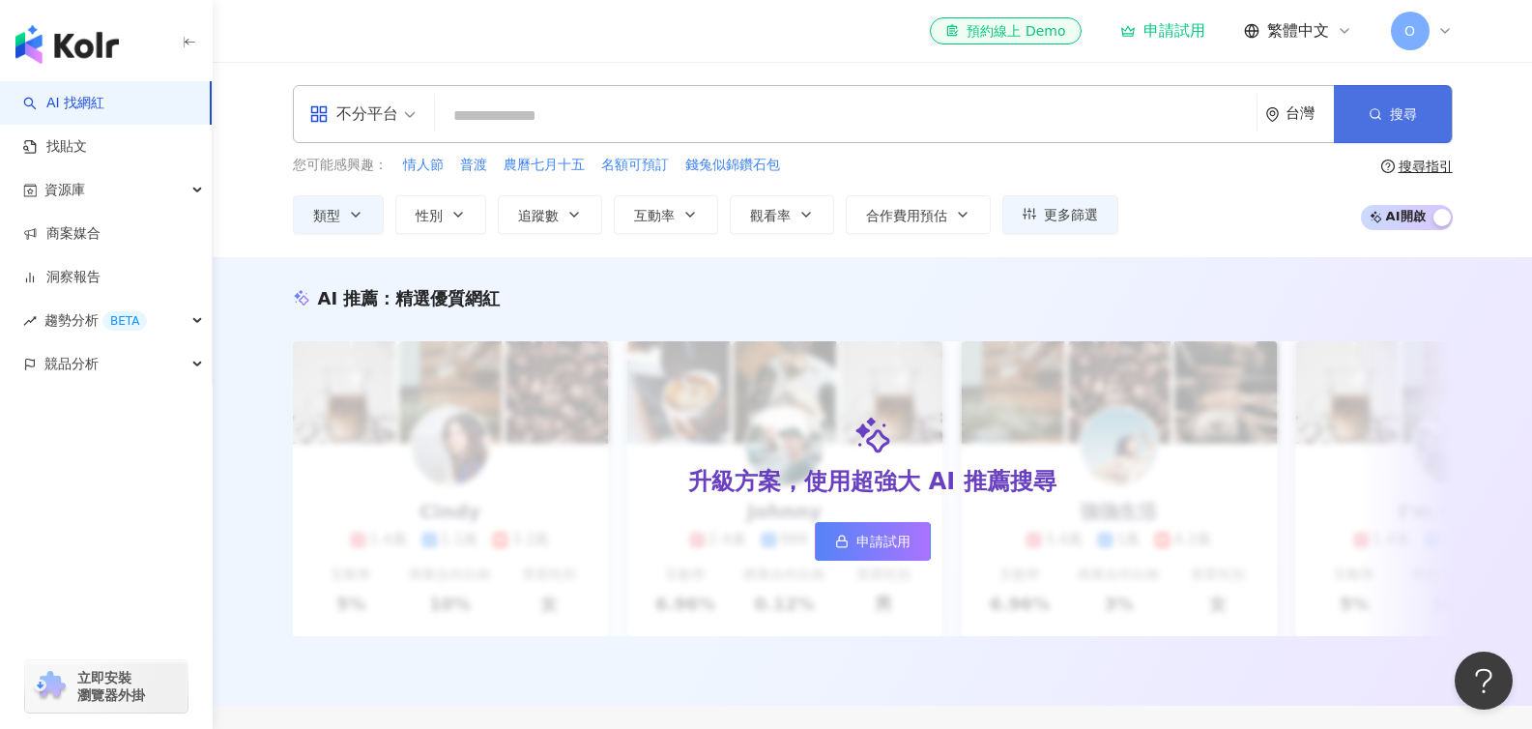
click at [1400, 128] on button "搜尋" at bounding box center [1393, 114] width 118 height 58
click at [1426, 216] on span "AI 開啟 AI 關閉" at bounding box center [1407, 217] width 92 height 25
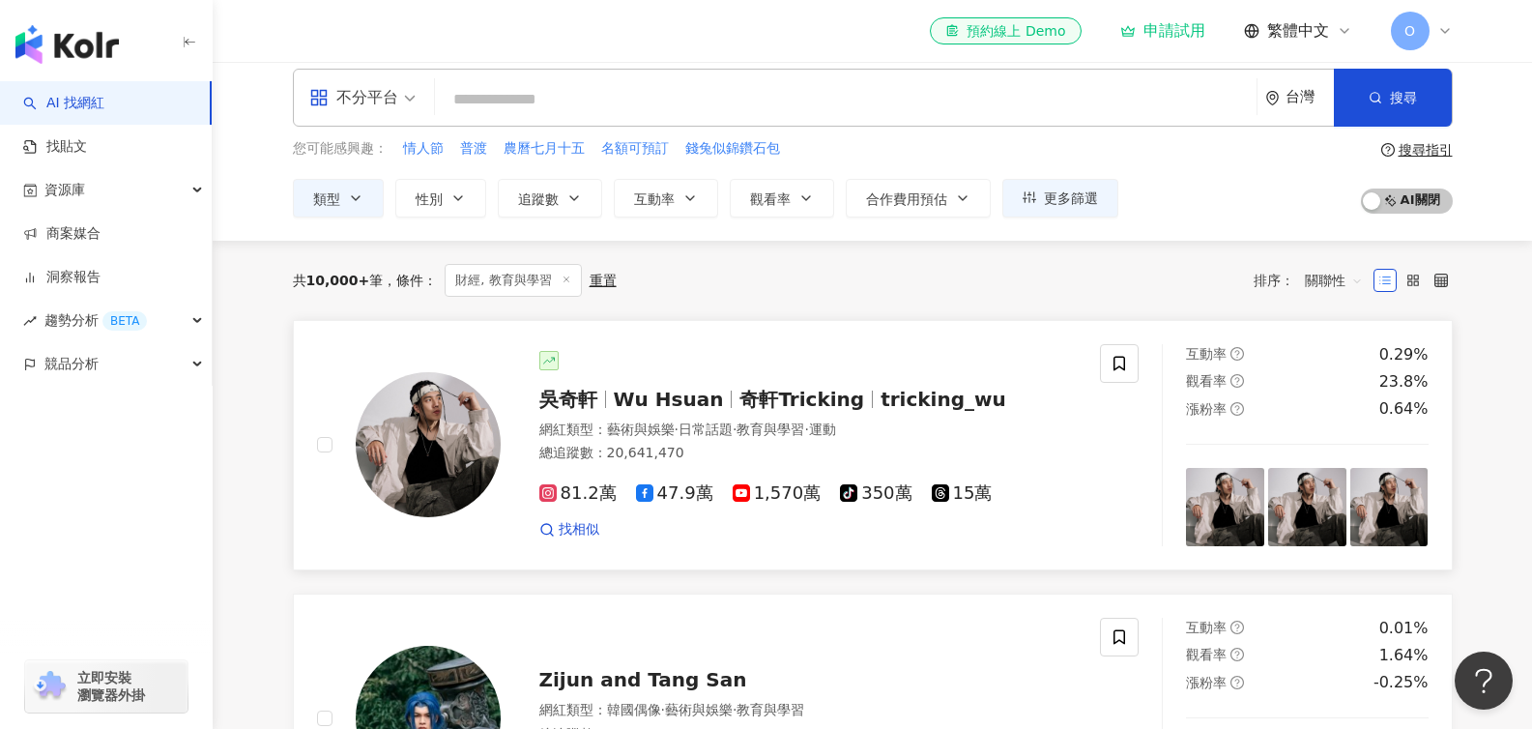
scroll to position [19, 0]
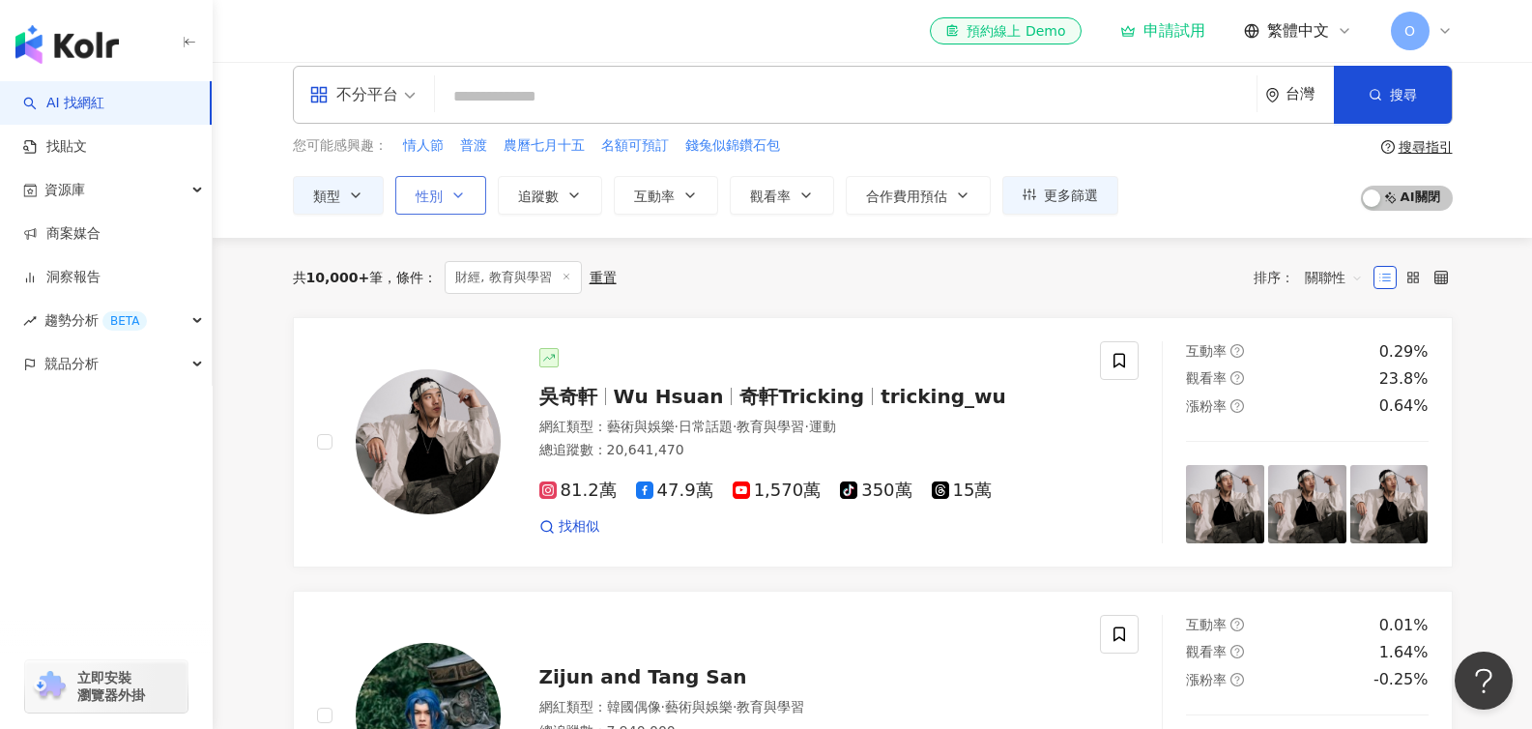
click at [469, 195] on button "性別" at bounding box center [440, 195] width 91 height 39
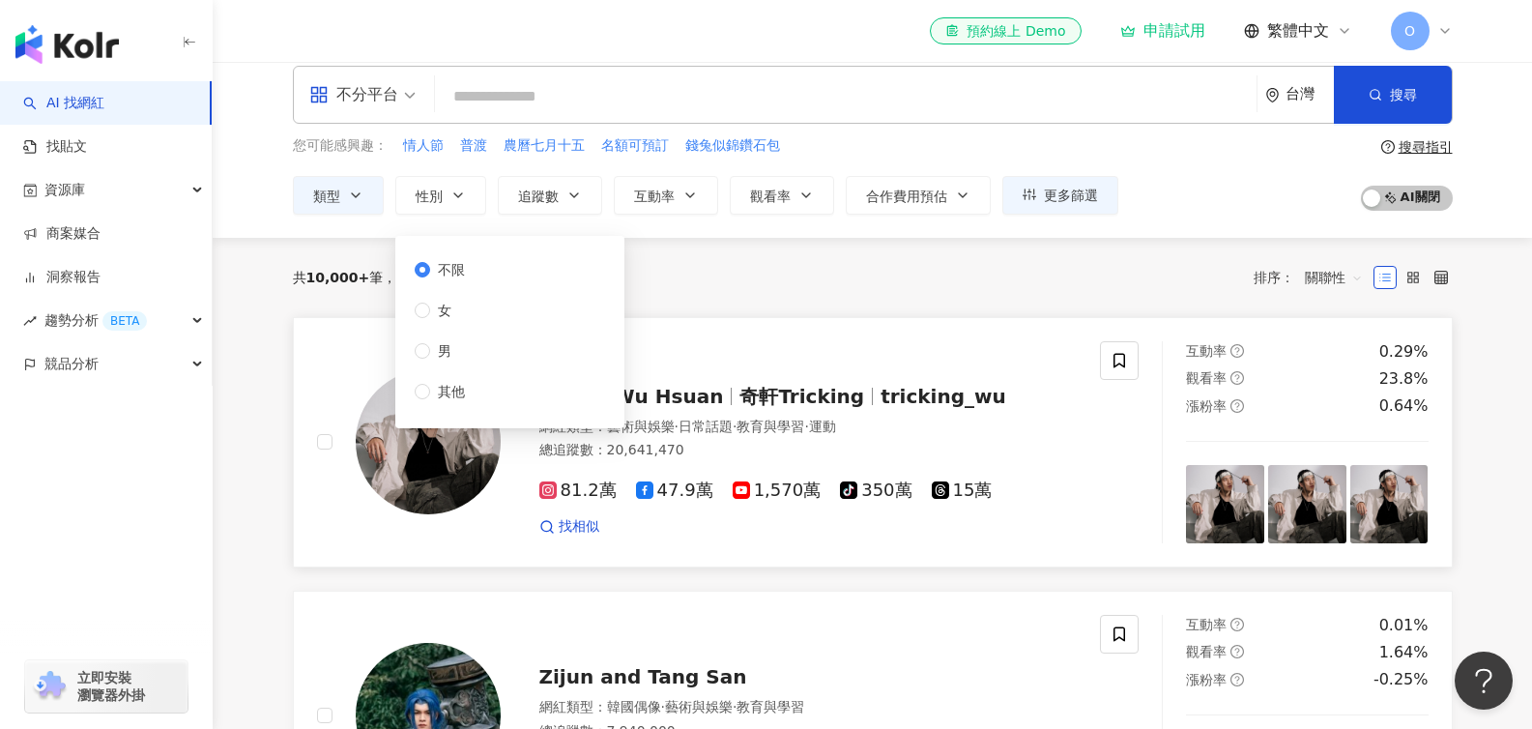
click at [827, 341] on link "[PERSON_NAME][PERSON_NAME] Hsuan 奇軒Tricking tricking_wu 網紅類型 ： 藝術與娛樂 · 日常話題 · 教…" at bounding box center [873, 442] width 1160 height 250
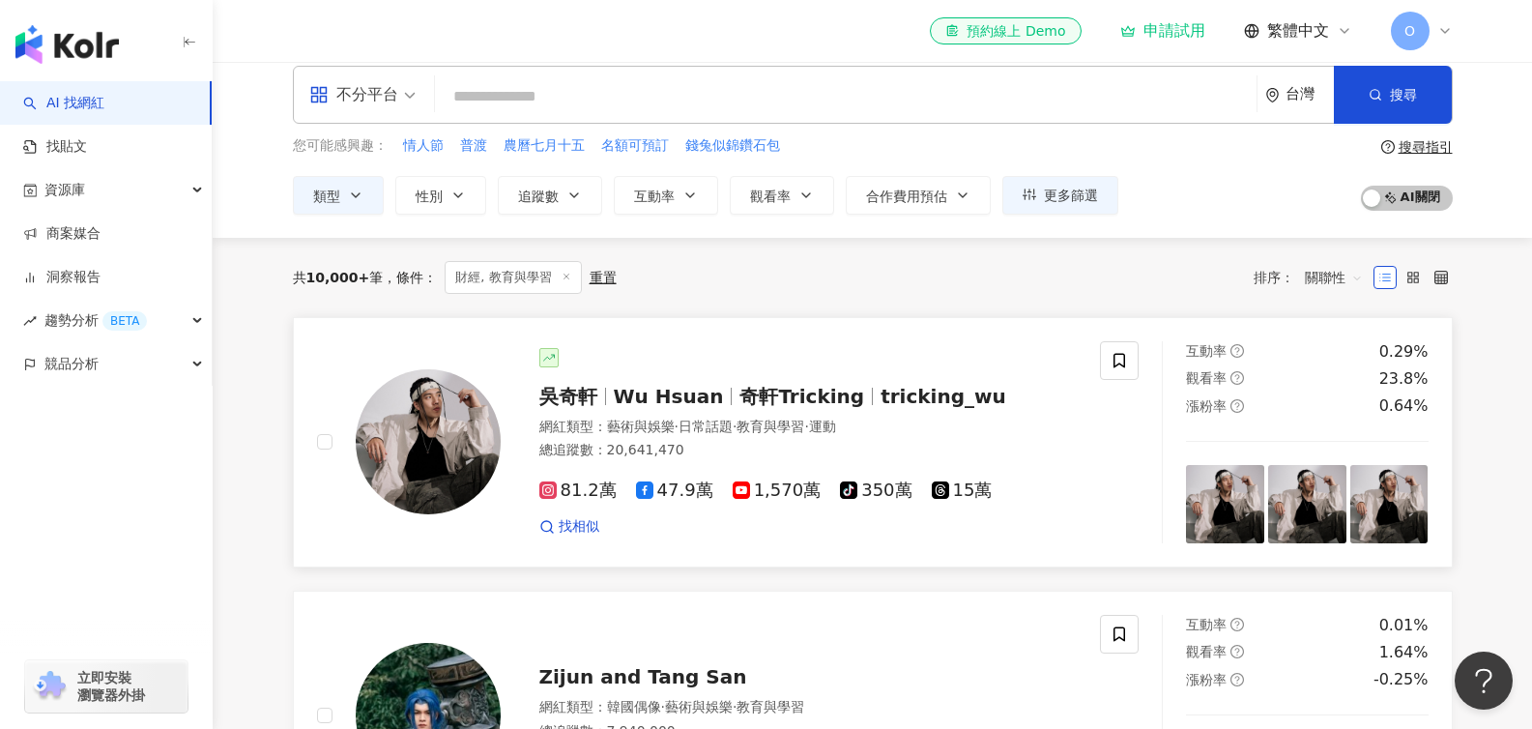
scroll to position [0, 0]
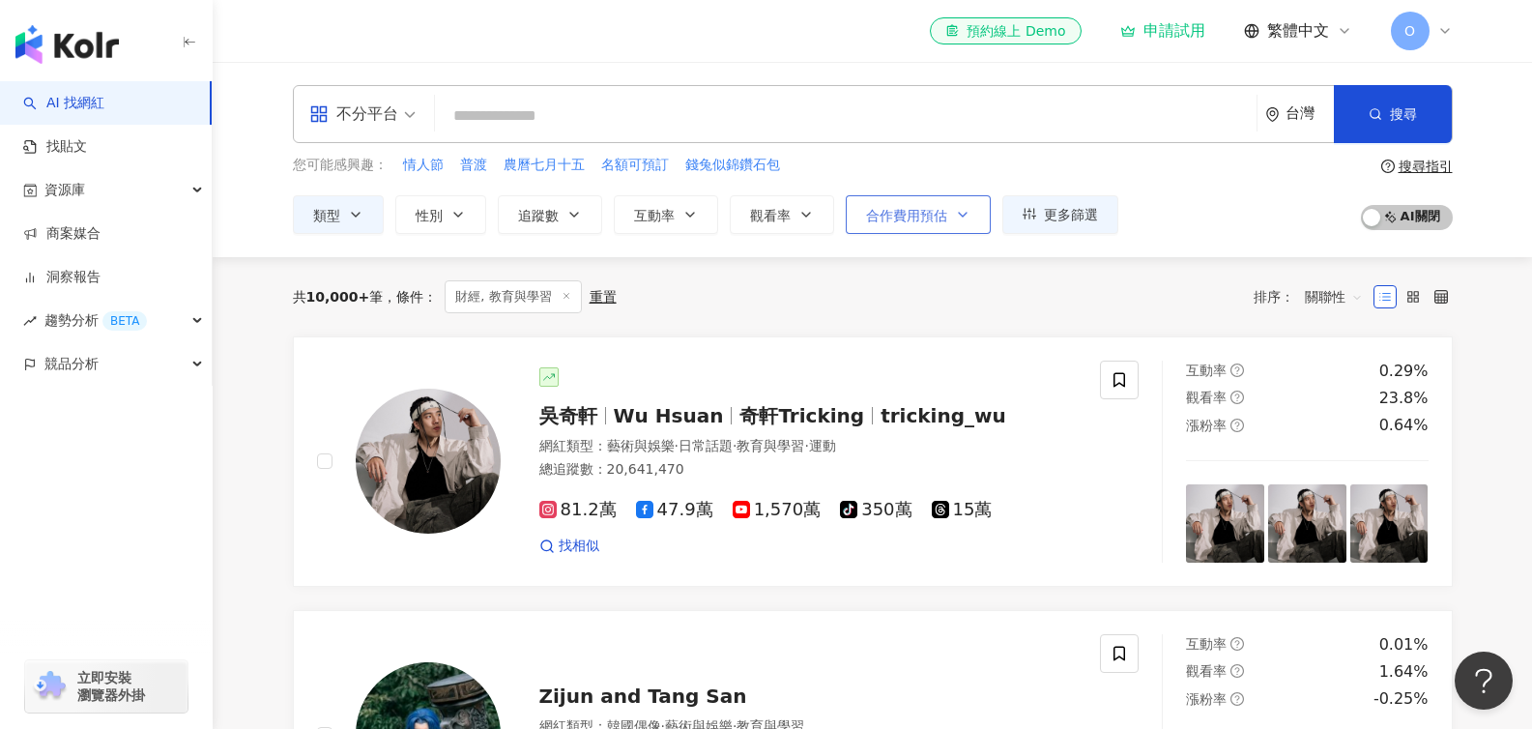
click at [942, 216] on span "合作費用預估" at bounding box center [906, 215] width 81 height 15
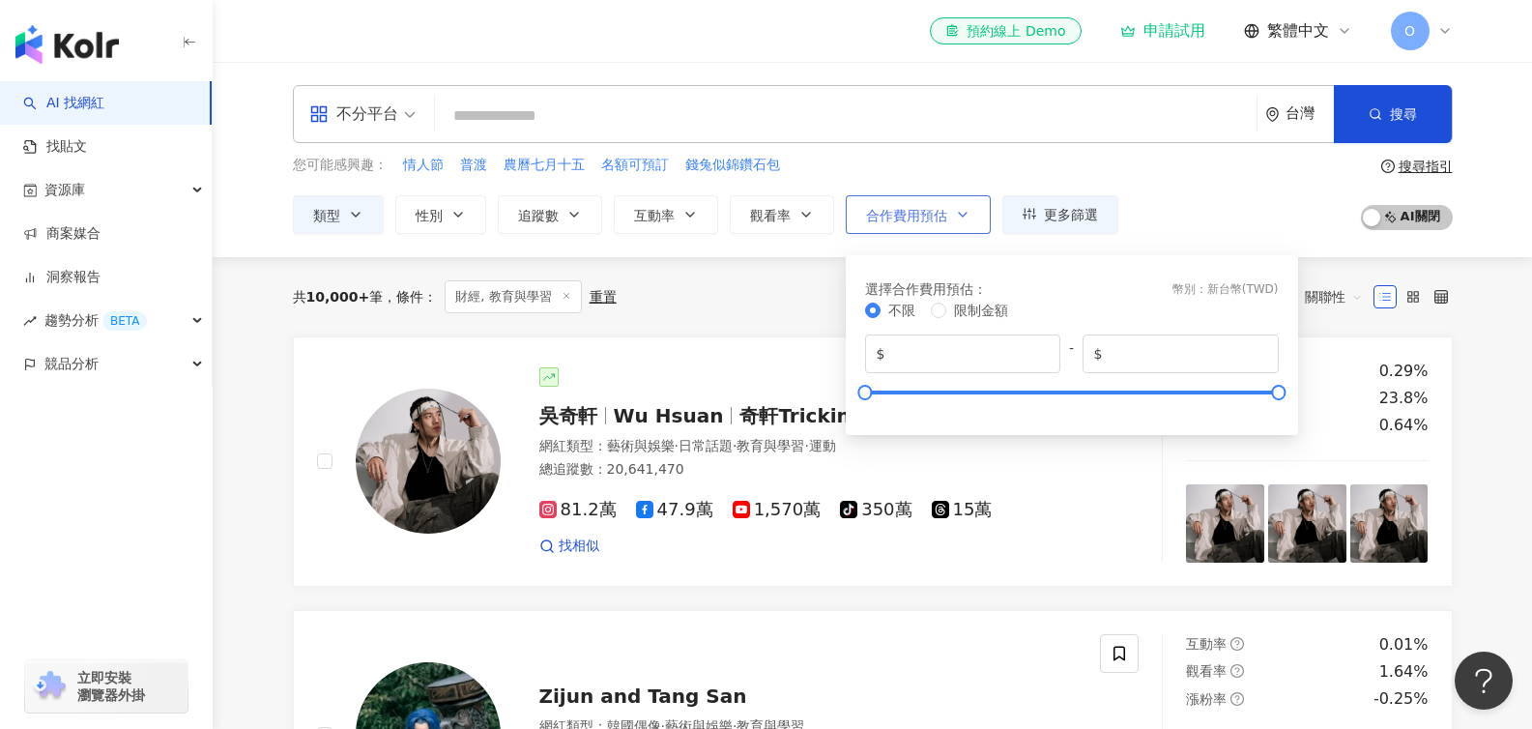
click at [942, 216] on span "合作費用預估" at bounding box center [906, 215] width 81 height 15
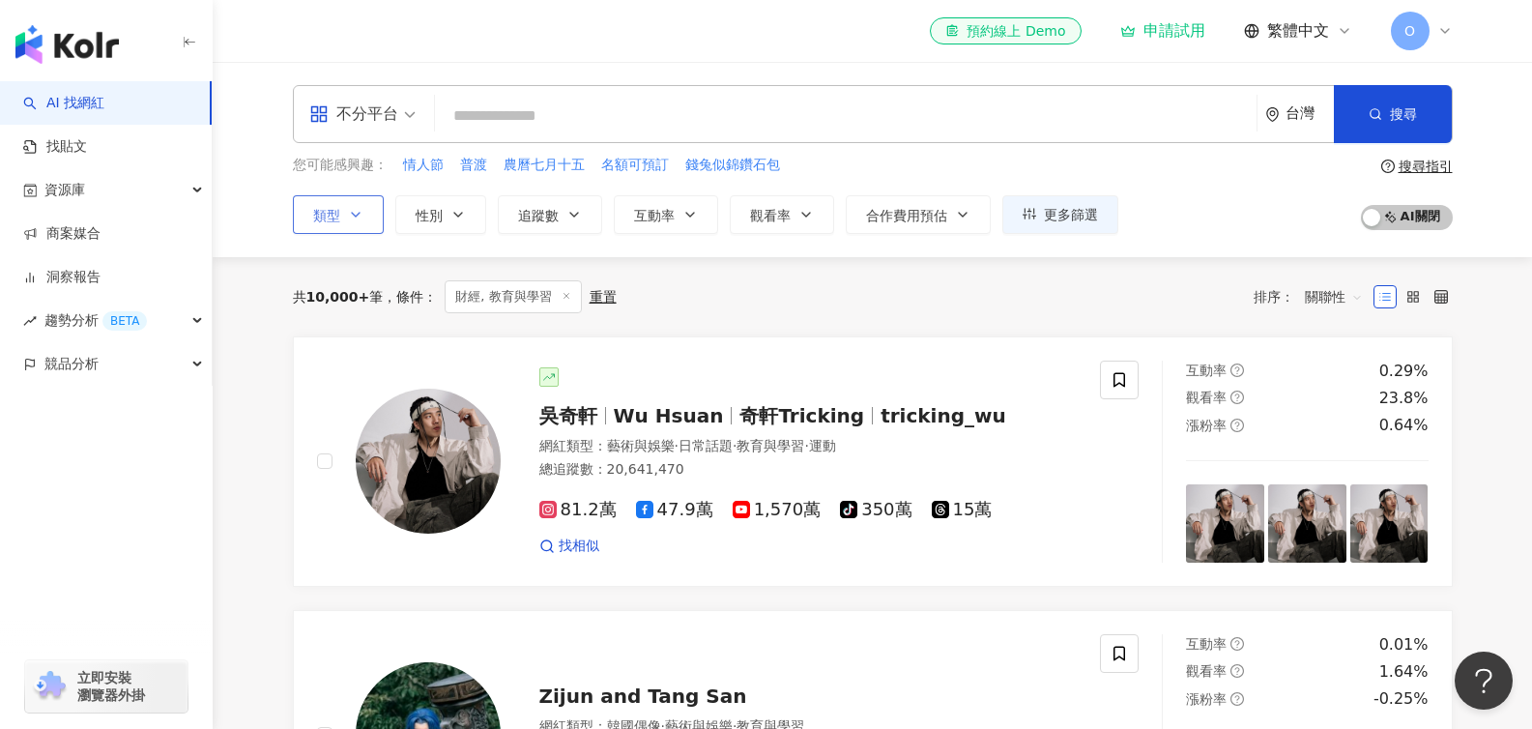
click at [360, 208] on icon "button" at bounding box center [355, 214] width 15 height 15
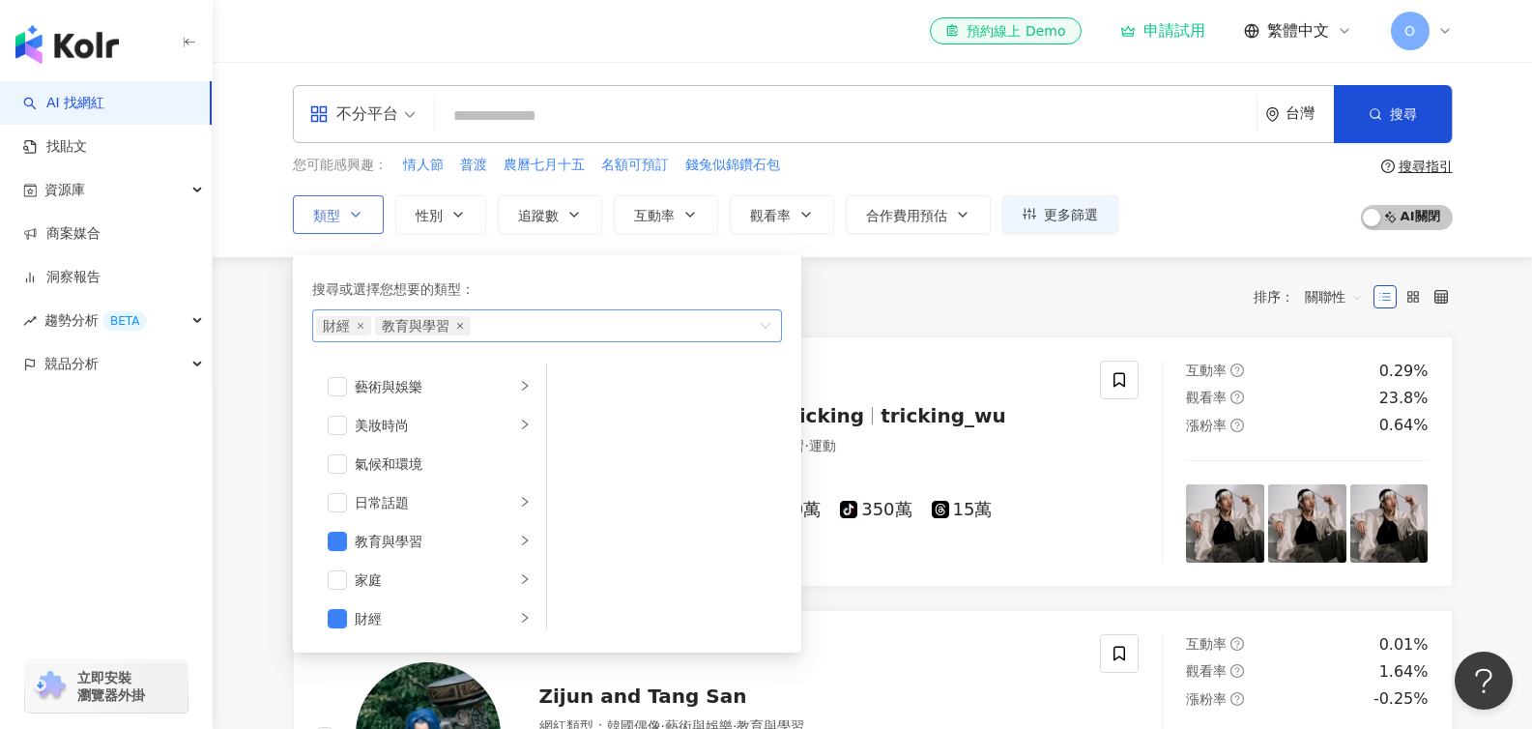
click at [461, 326] on icon "close" at bounding box center [460, 326] width 8 height 8
click at [1410, 126] on button "搜尋" at bounding box center [1393, 114] width 118 height 58
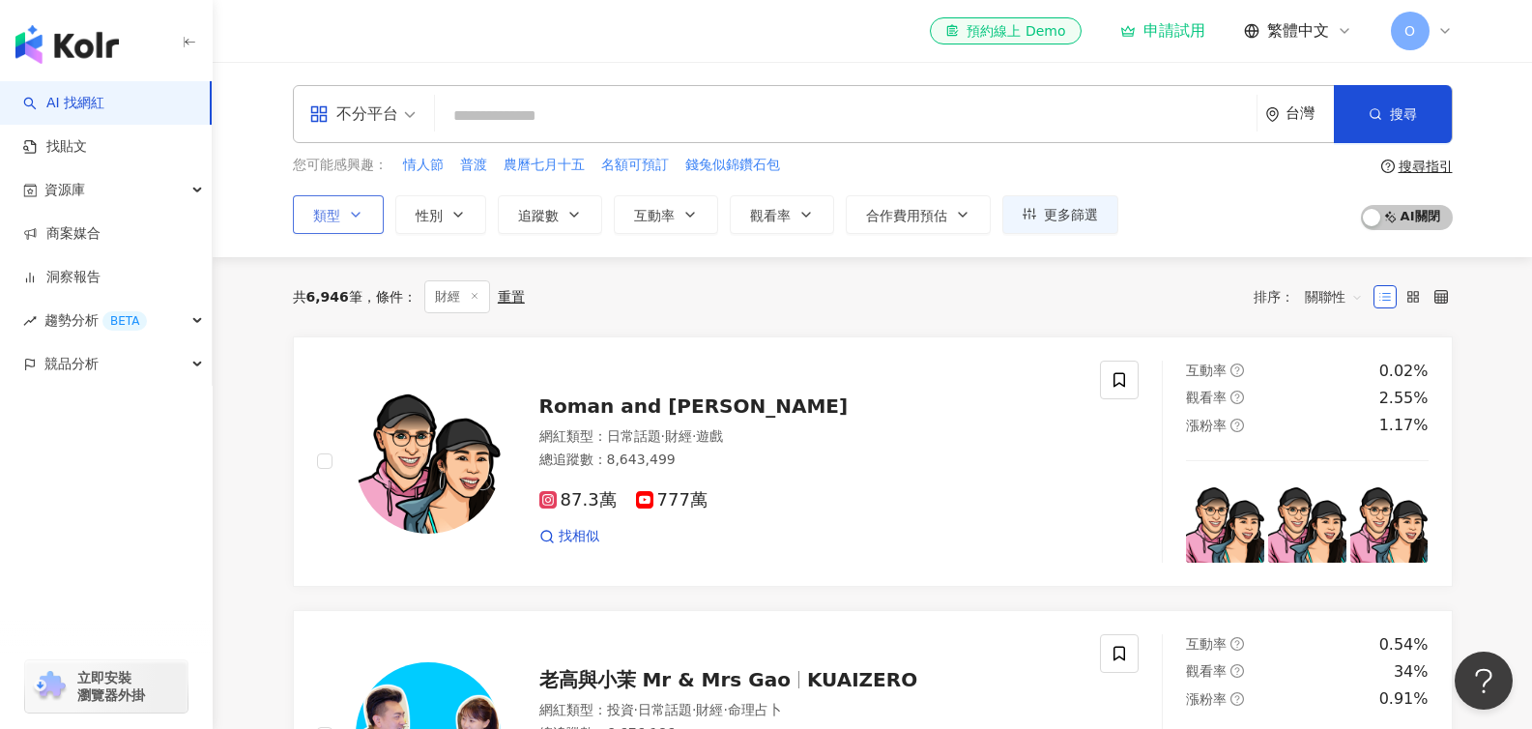
click at [509, 299] on div "重置" at bounding box center [511, 296] width 27 height 15
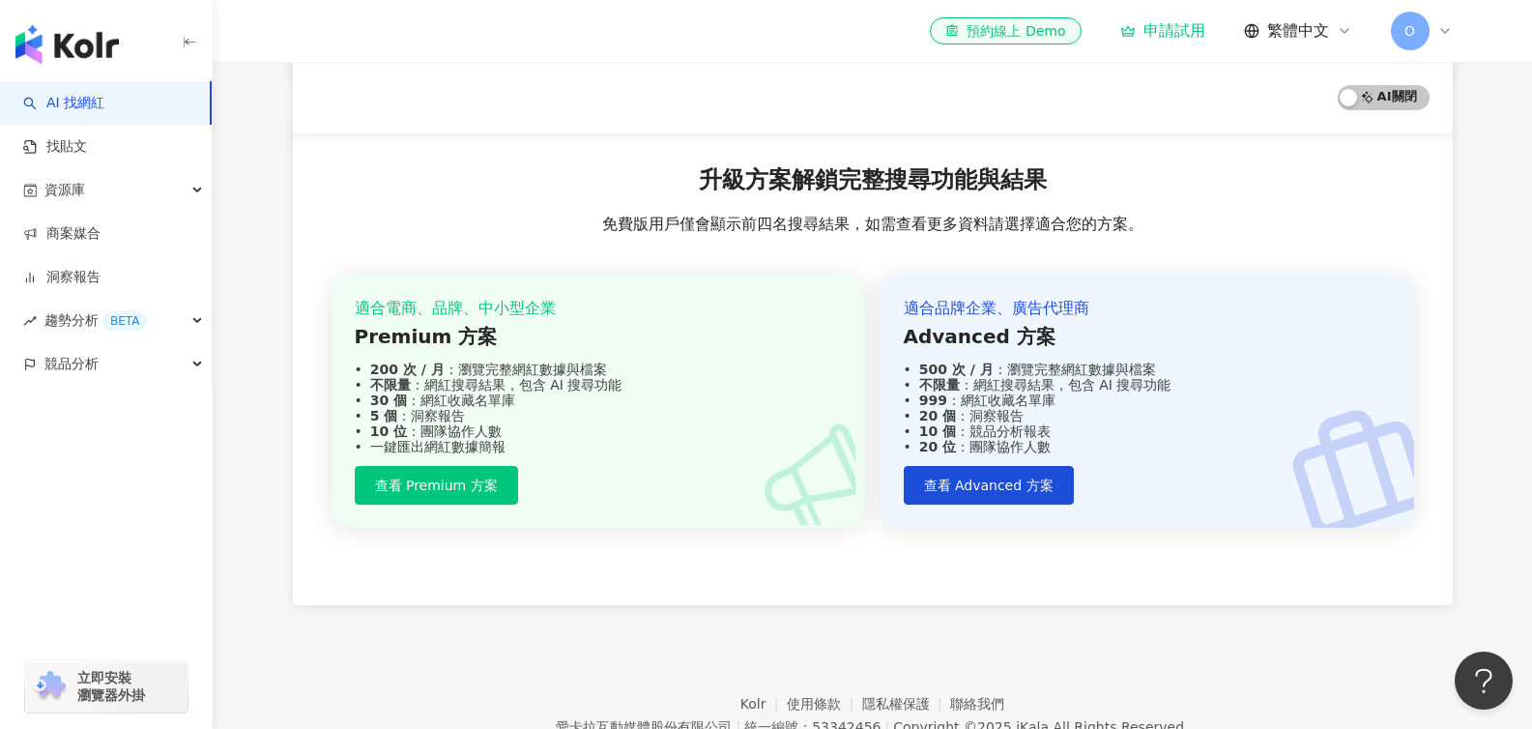
scroll to position [1529, 0]
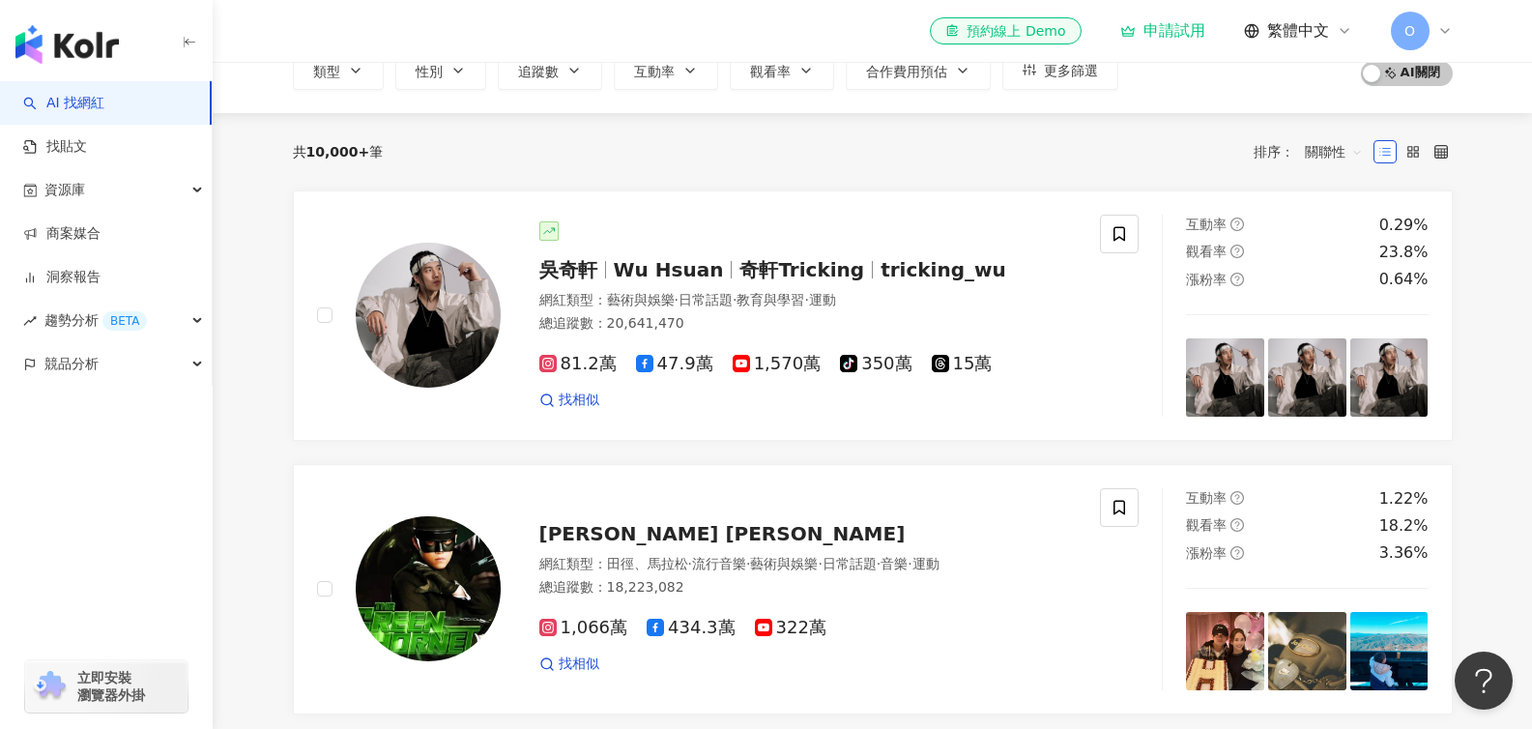
scroll to position [145, 0]
click at [87, 141] on link "找貼文" at bounding box center [55, 146] width 64 height 19
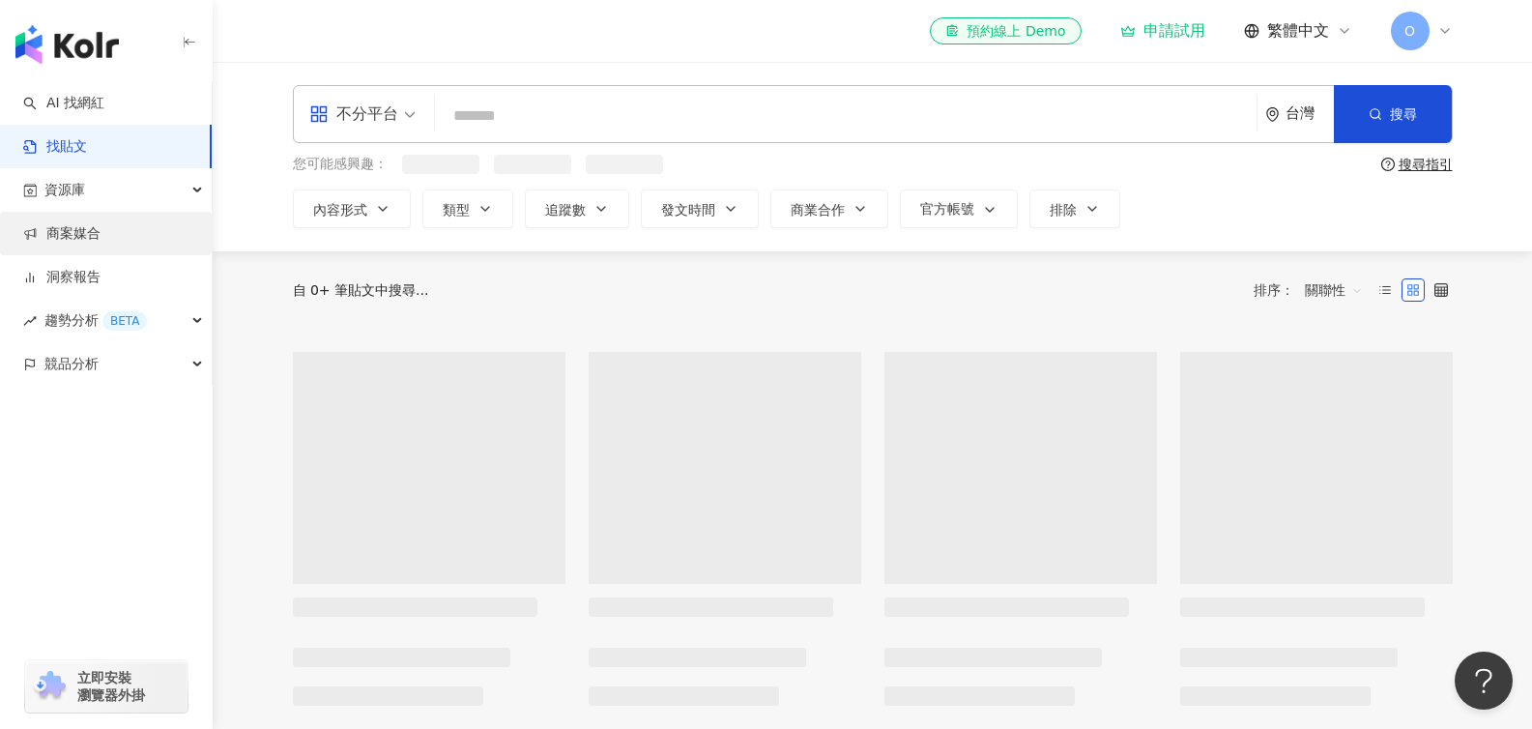
click at [101, 232] on link "商案媒合" at bounding box center [61, 233] width 77 height 19
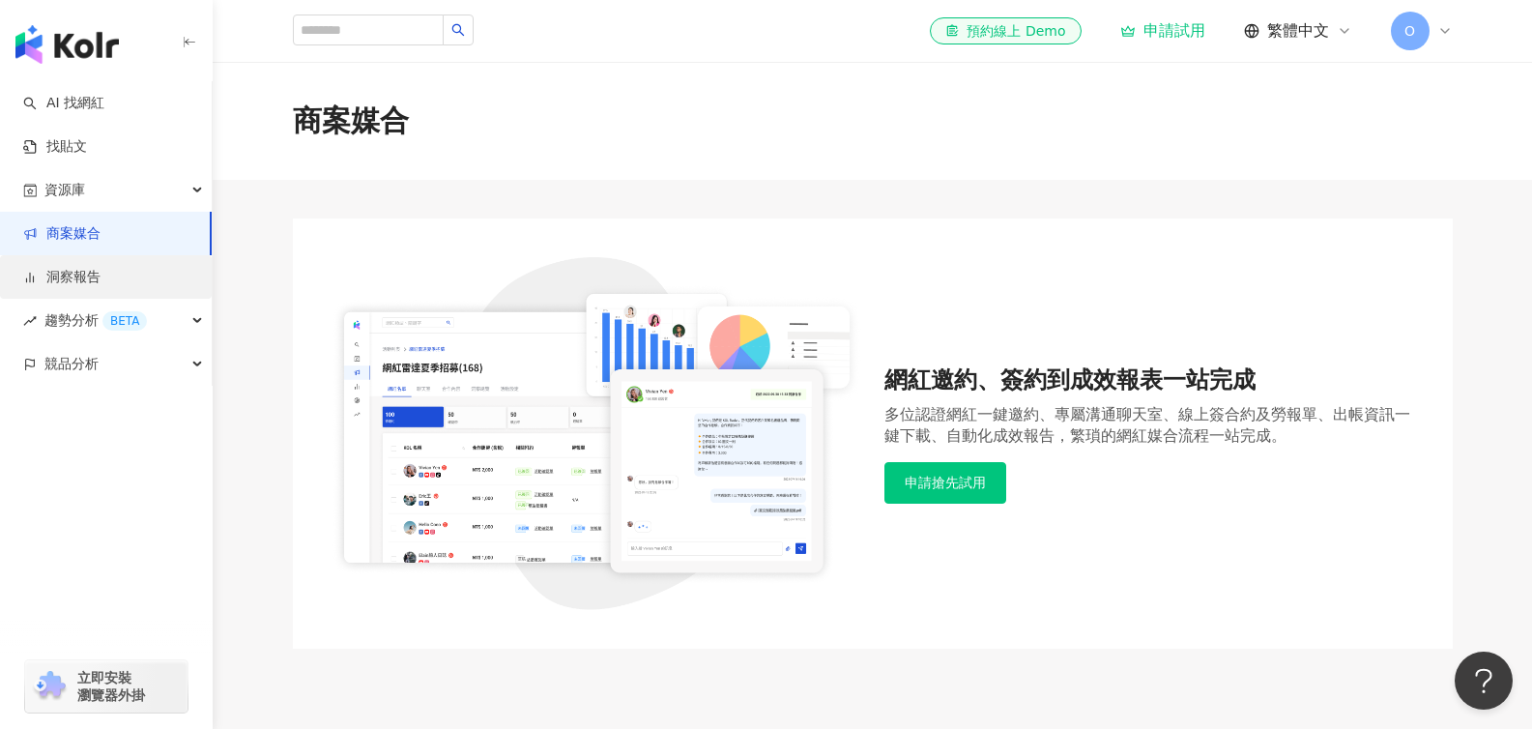
click at [101, 268] on link "洞察報告" at bounding box center [61, 277] width 77 height 19
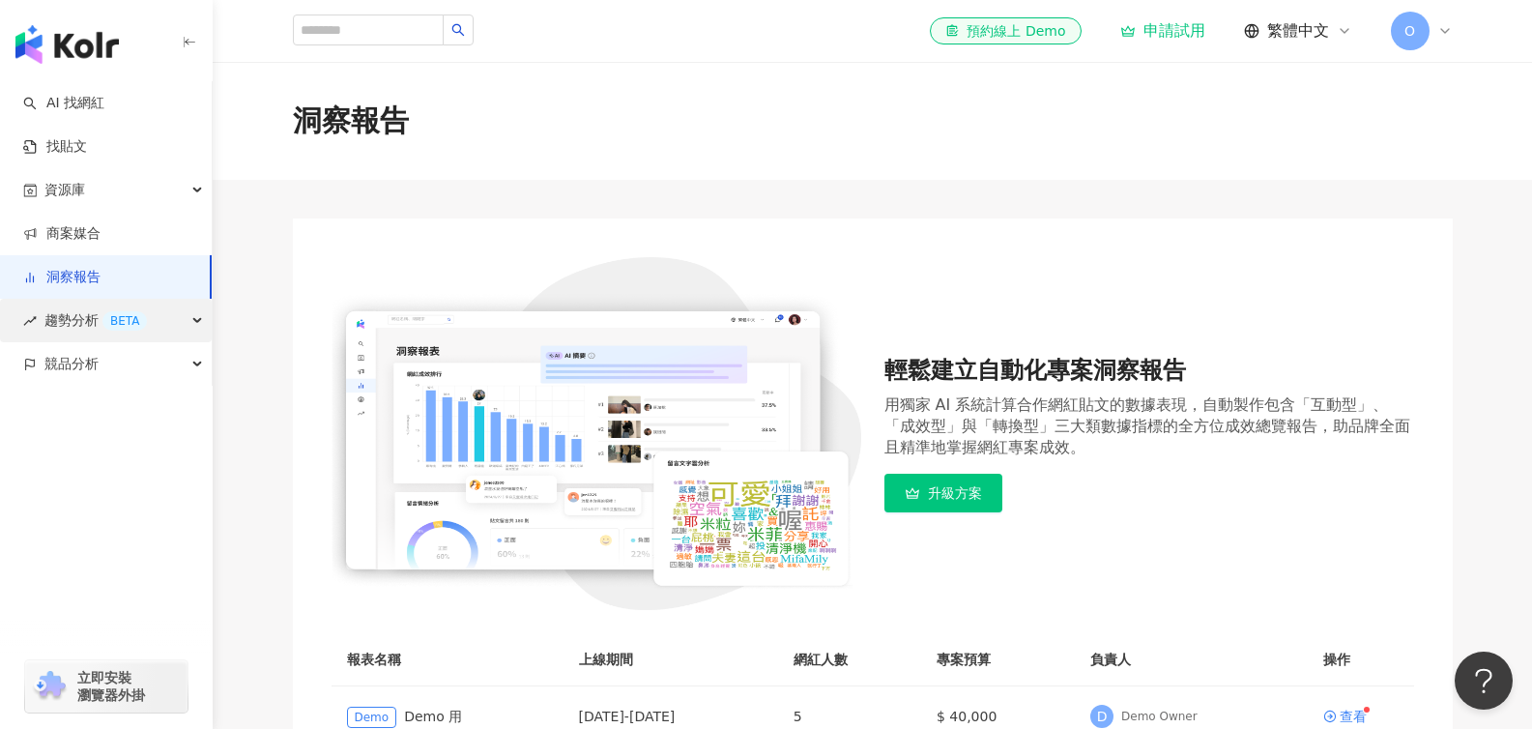
click at [146, 328] on span "趨勢分析 BETA" at bounding box center [95, 320] width 102 height 43
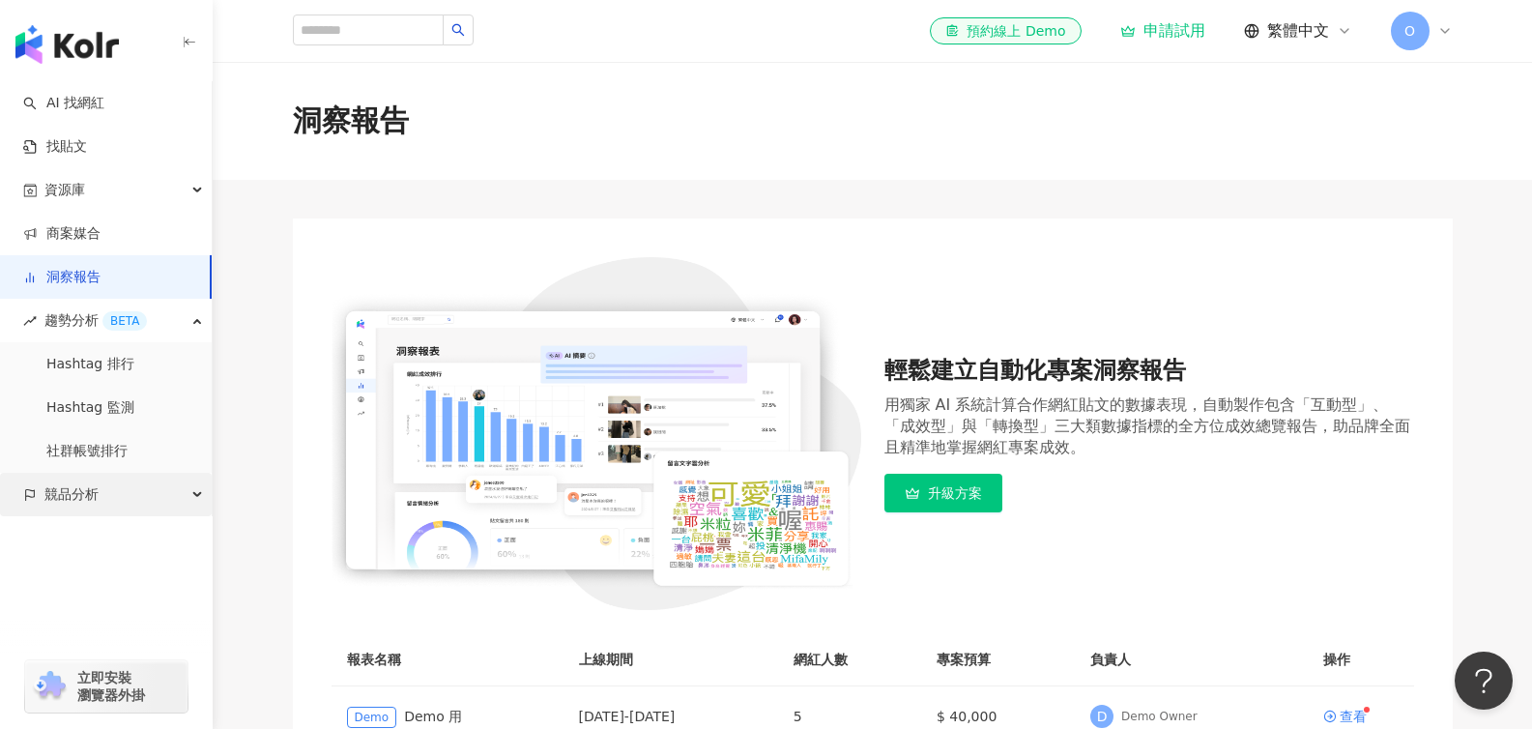
click at [134, 474] on div "競品分析" at bounding box center [106, 494] width 212 height 43
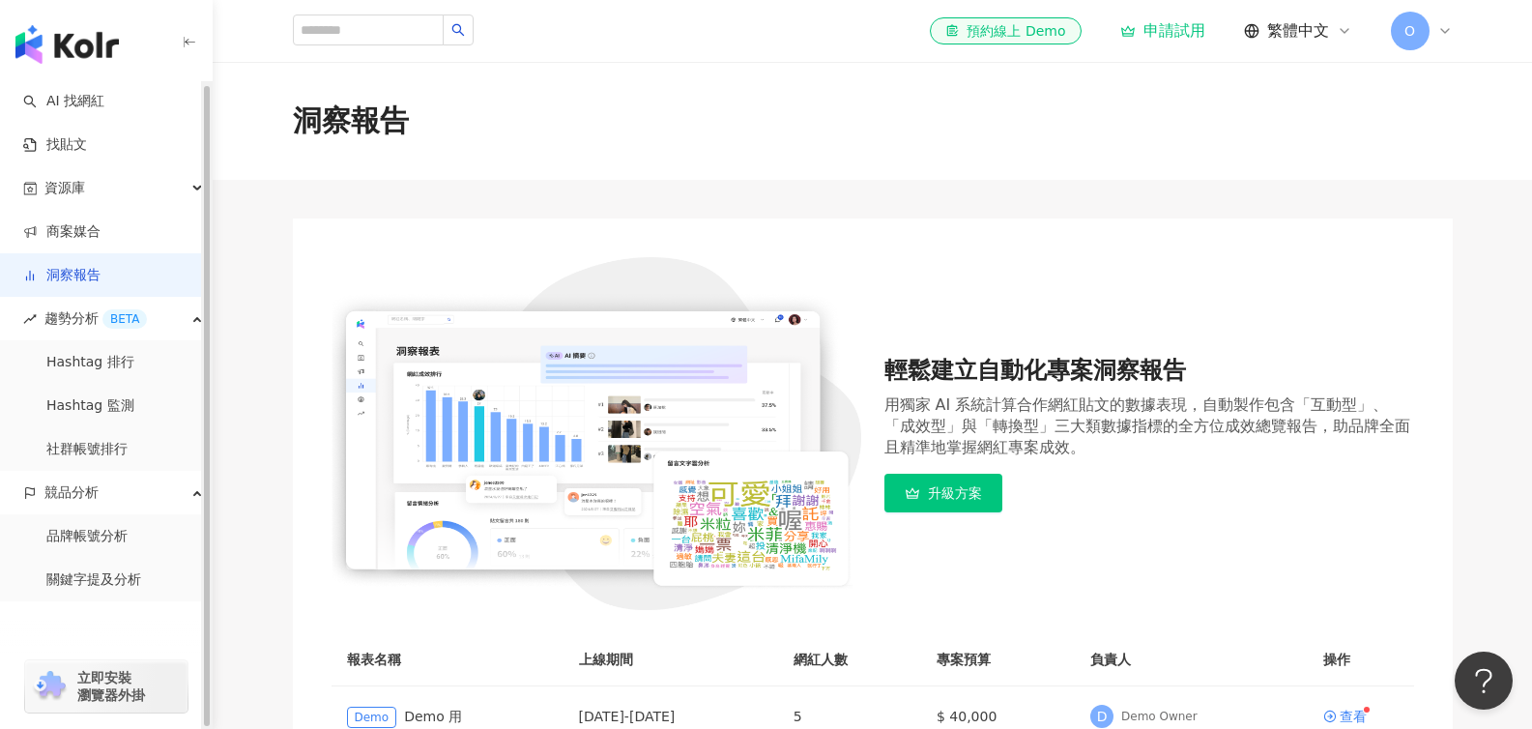
scroll to position [272, 0]
